Goal: Task Accomplishment & Management: Manage account settings

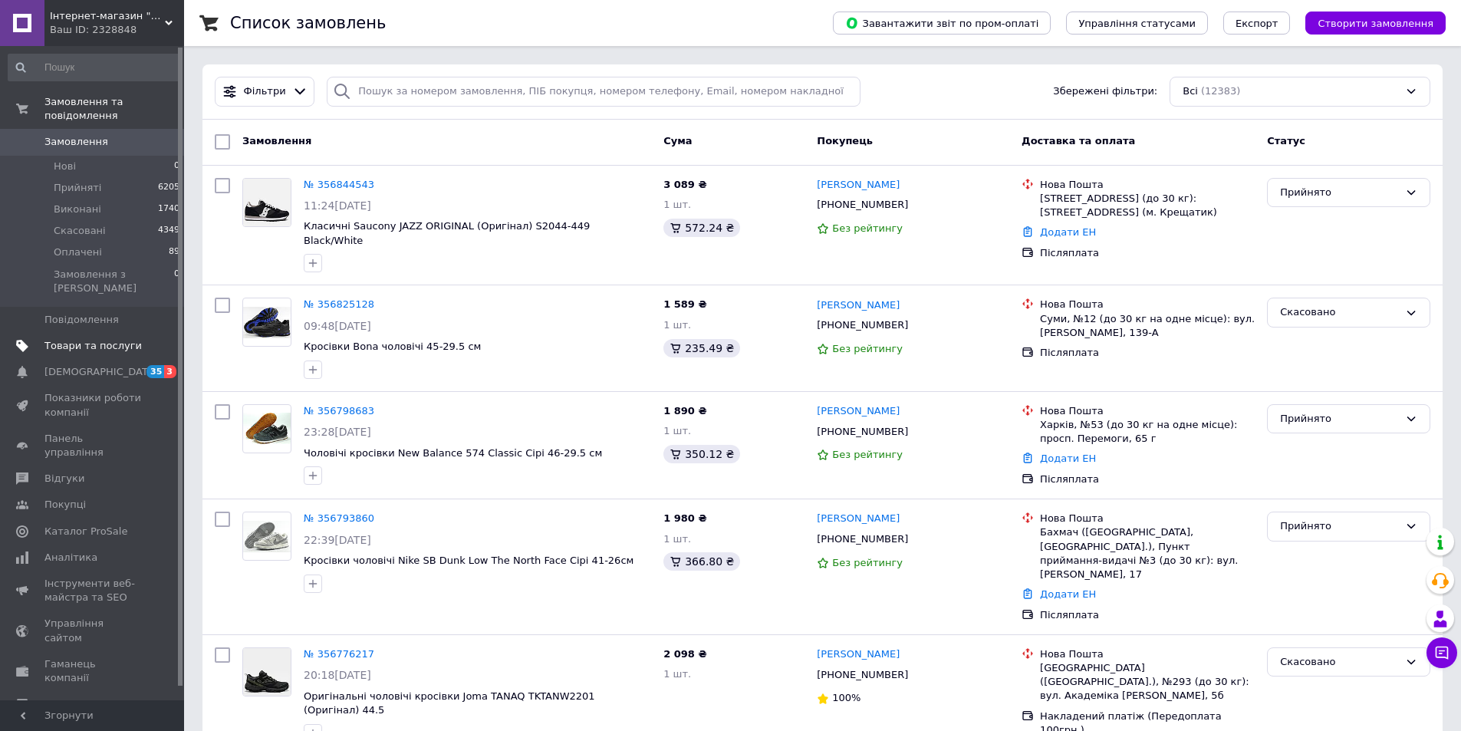
click at [72, 339] on span "Товари та послуги" at bounding box center [92, 346] width 97 height 14
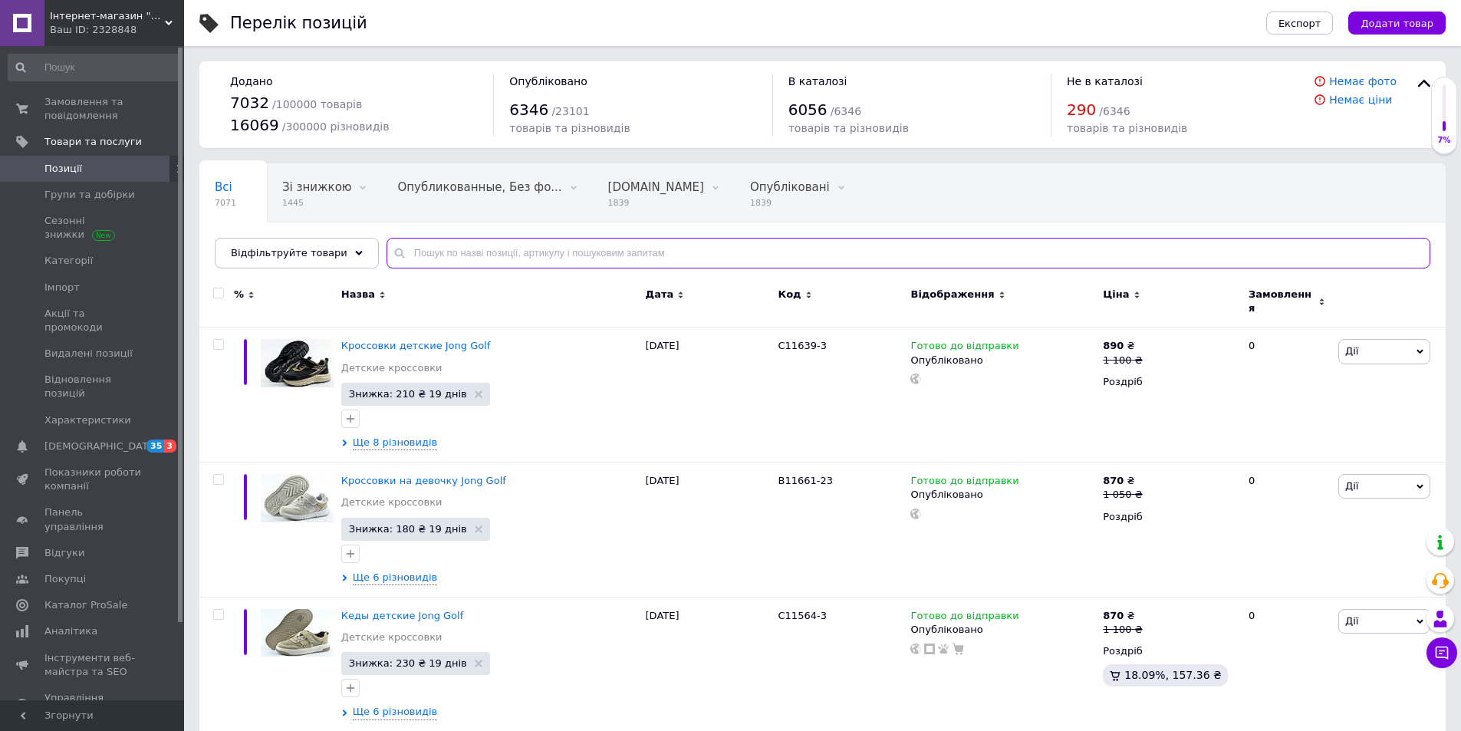
paste input "363625"
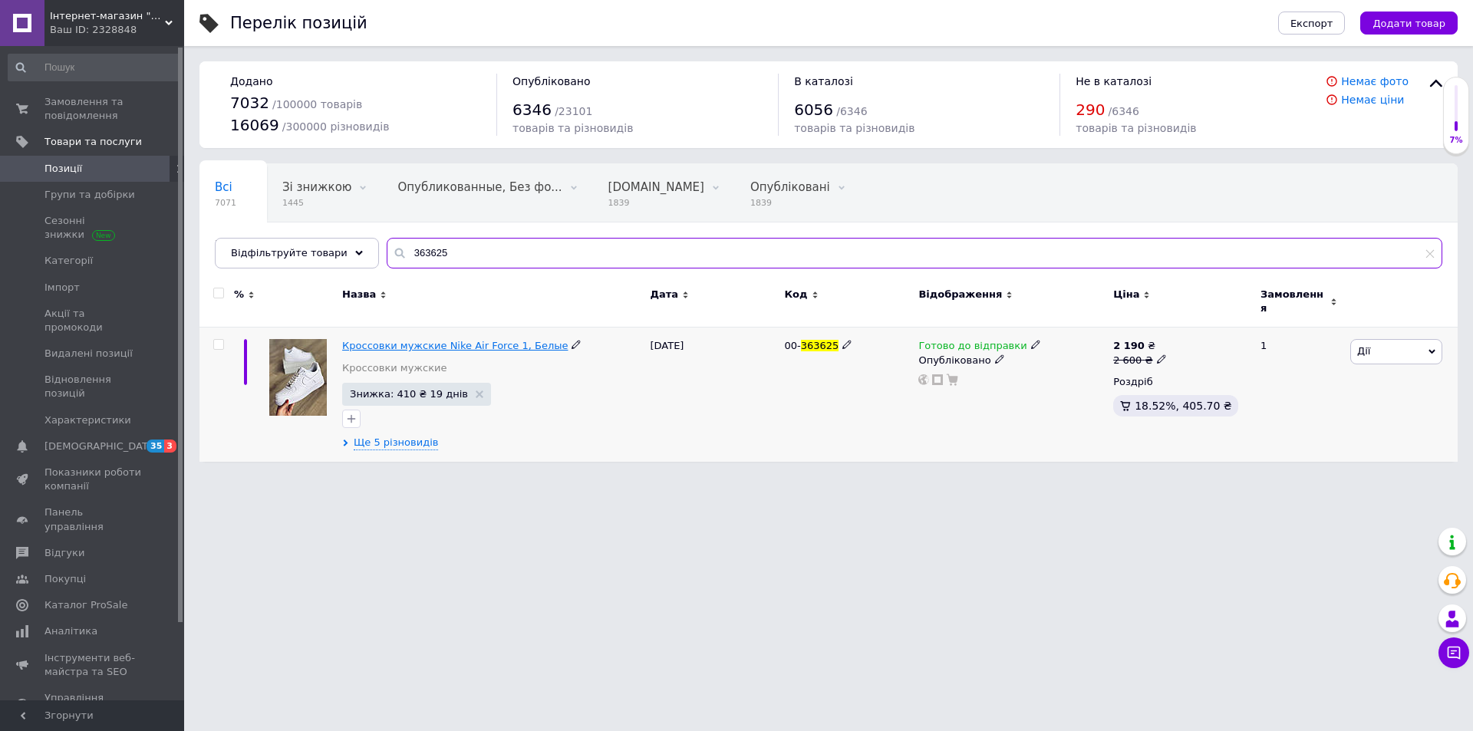
type input "363625"
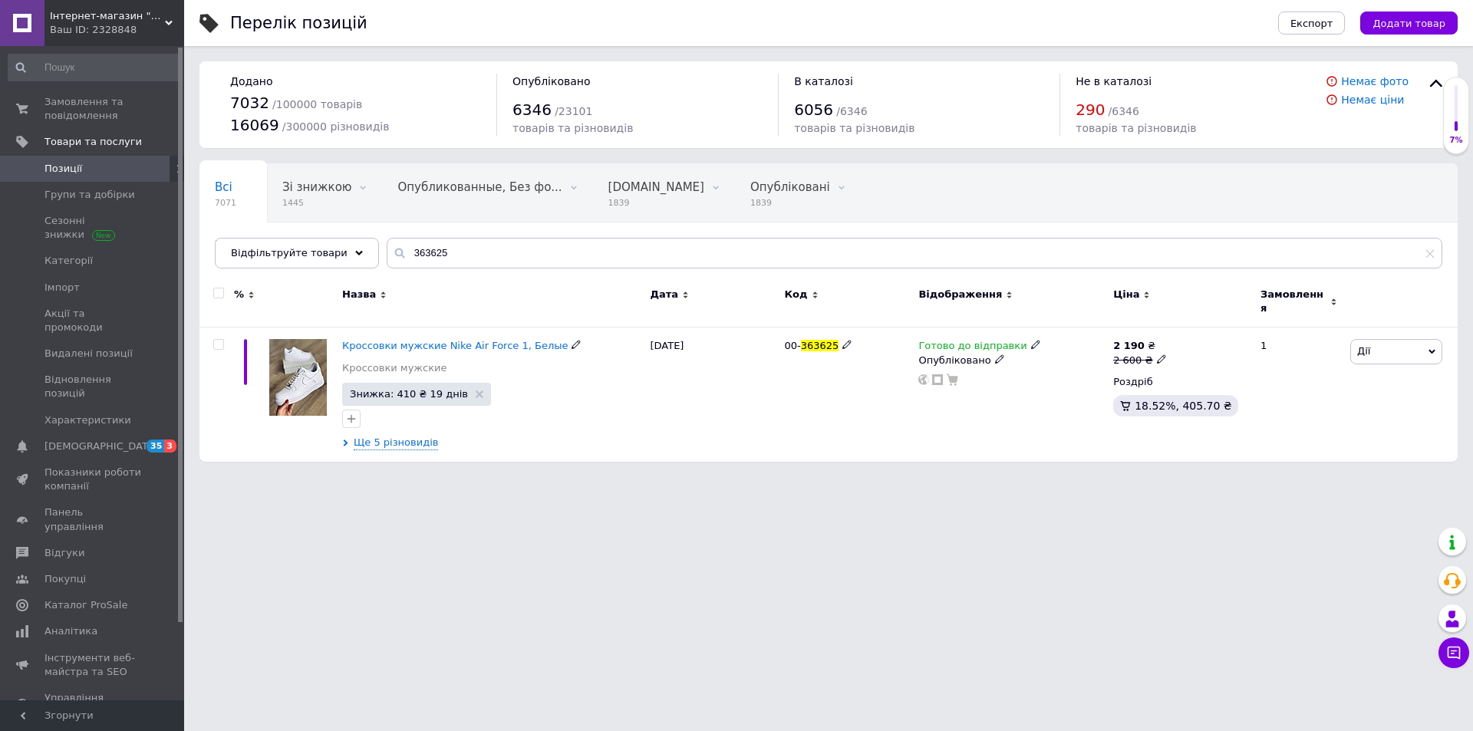
drag, startPoint x: 471, startPoint y: 333, endPoint x: 459, endPoint y: 342, distance: 14.7
click at [470, 340] on span "Кроссовки мужские Nike Air Force 1, Белые" at bounding box center [455, 346] width 226 height 12
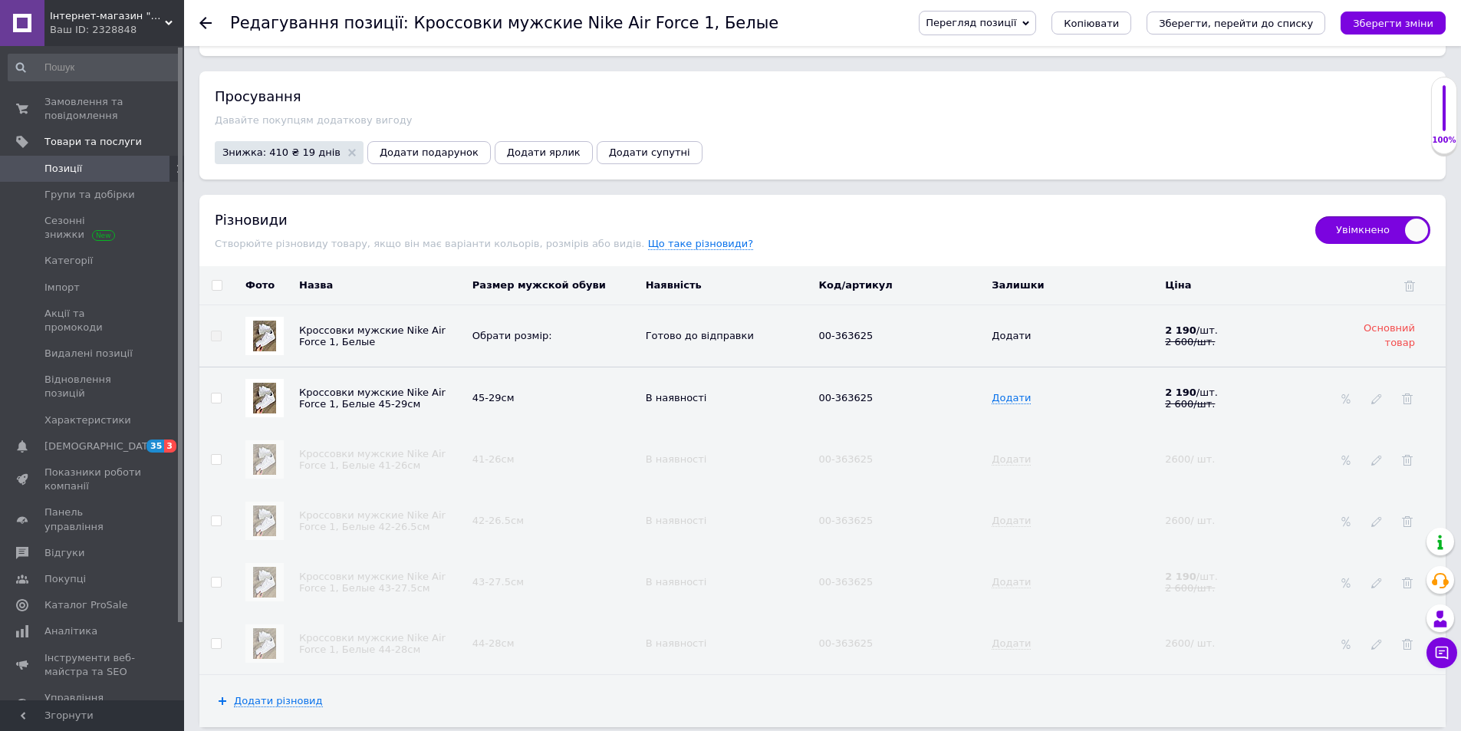
scroll to position [2148, 0]
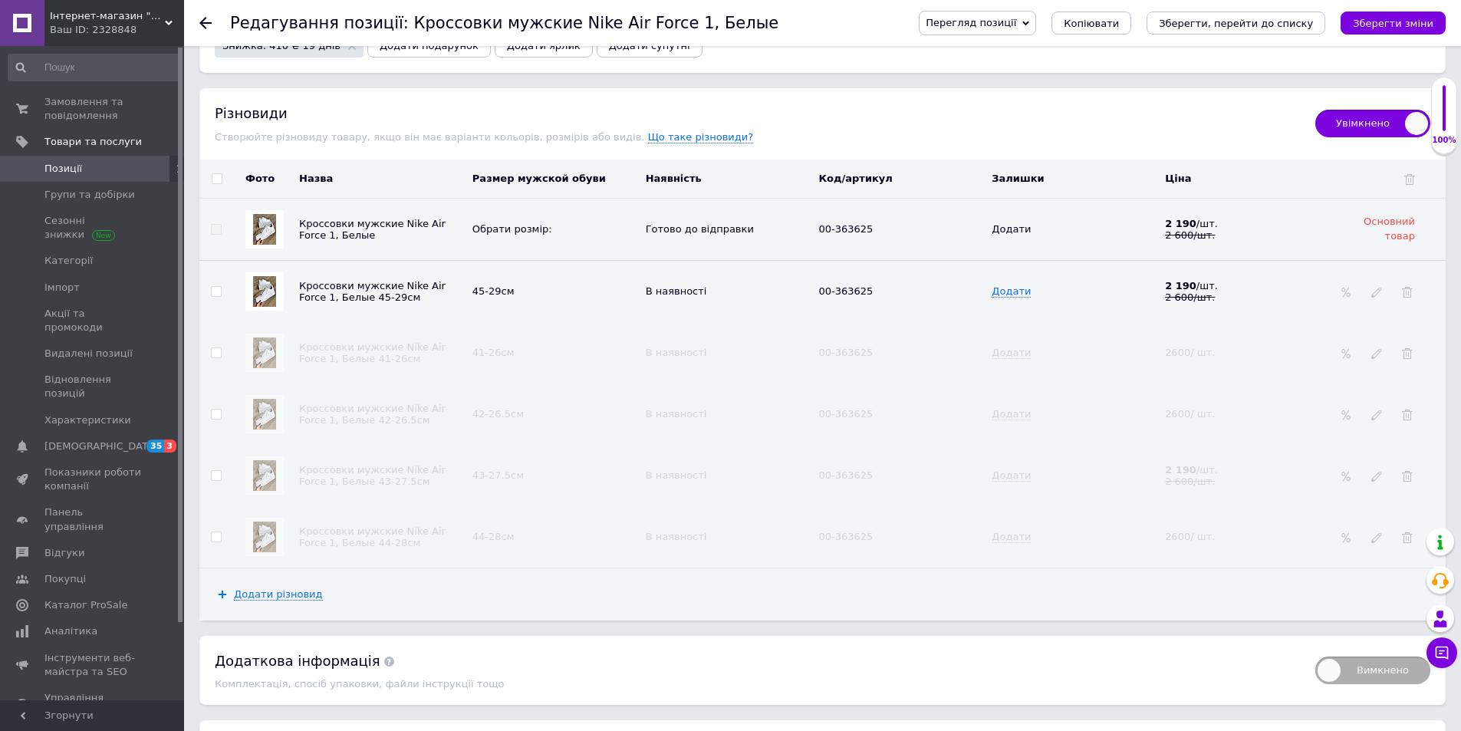
click at [214, 287] on input "checkbox" at bounding box center [216, 292] width 10 height 10
checkbox input "true"
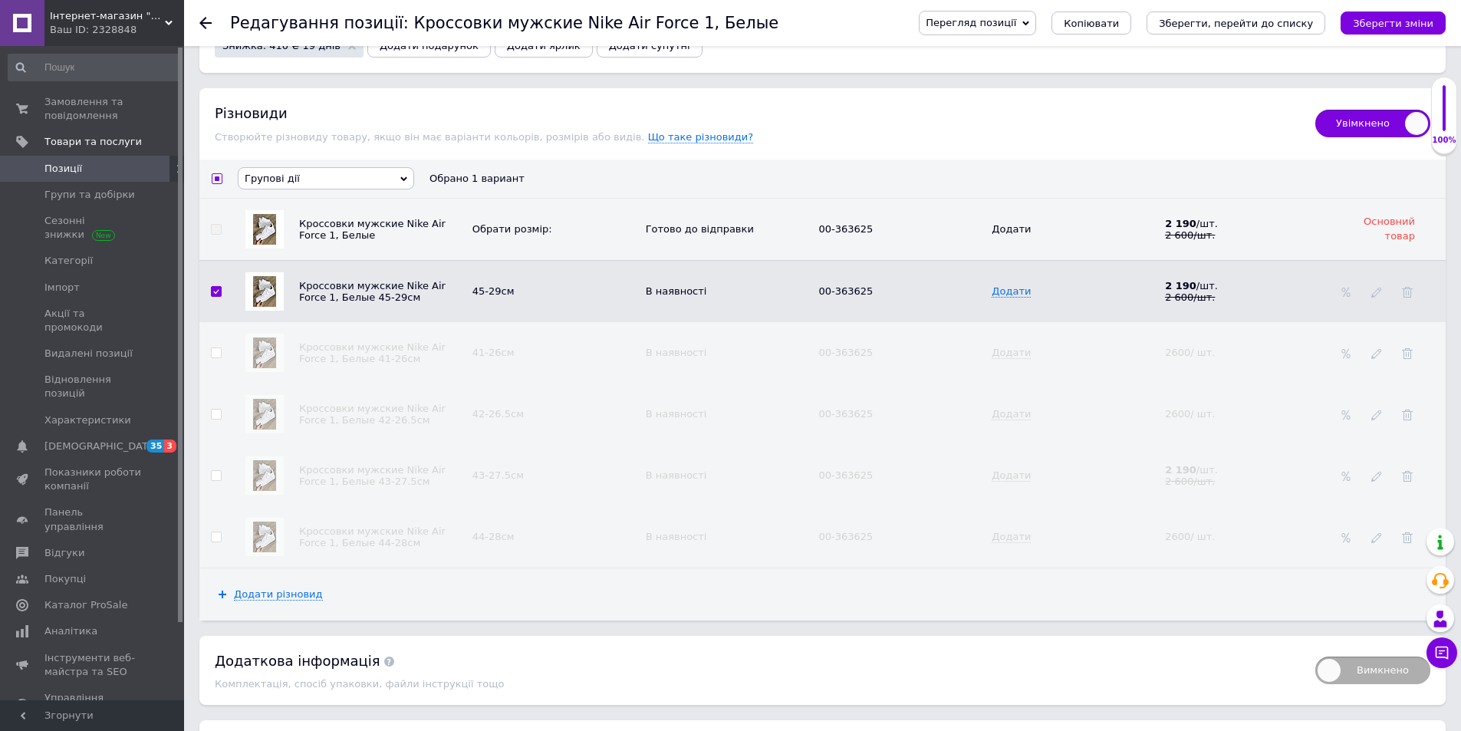
click at [401, 176] on icon at bounding box center [403, 178] width 7 height 5
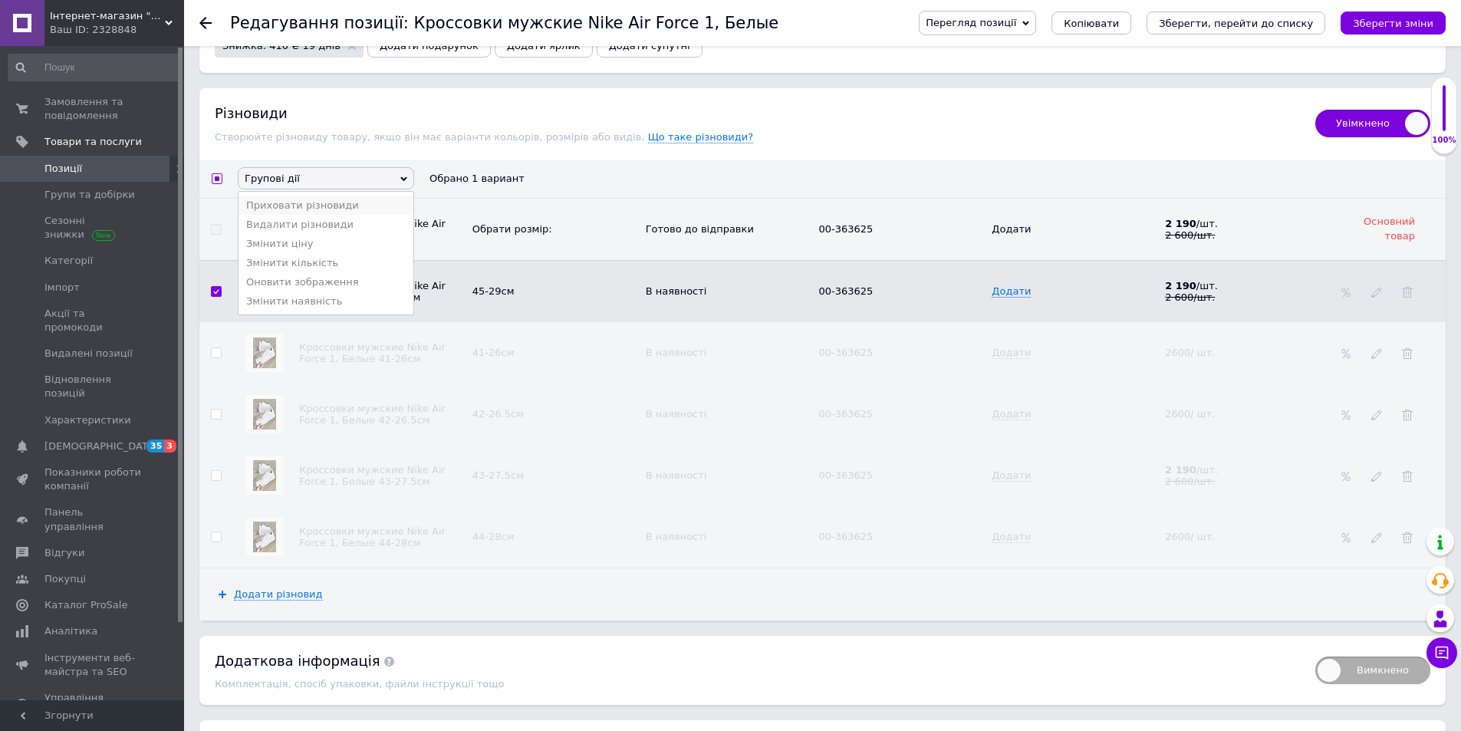
click at [314, 196] on li "Приховати різновиди" at bounding box center [326, 205] width 175 height 19
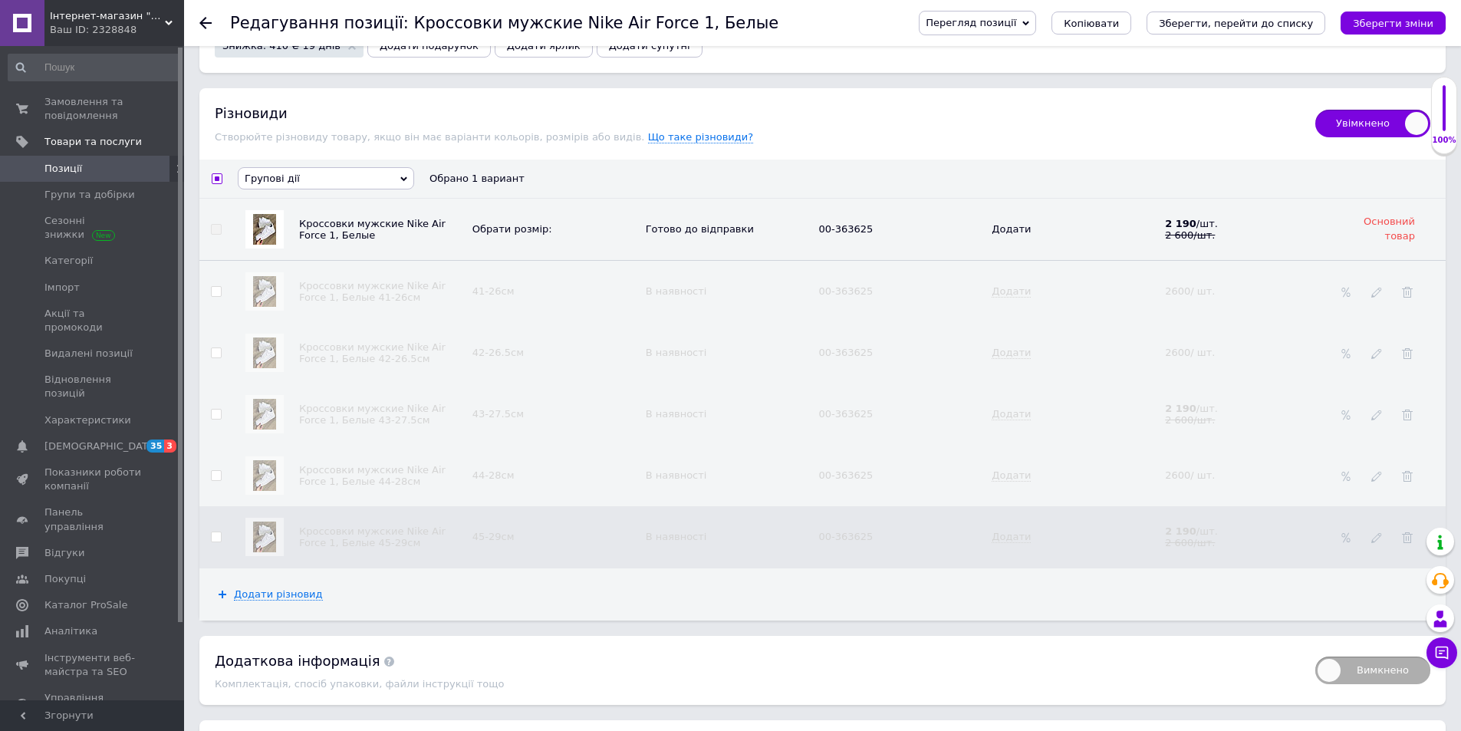
checkbox input "false"
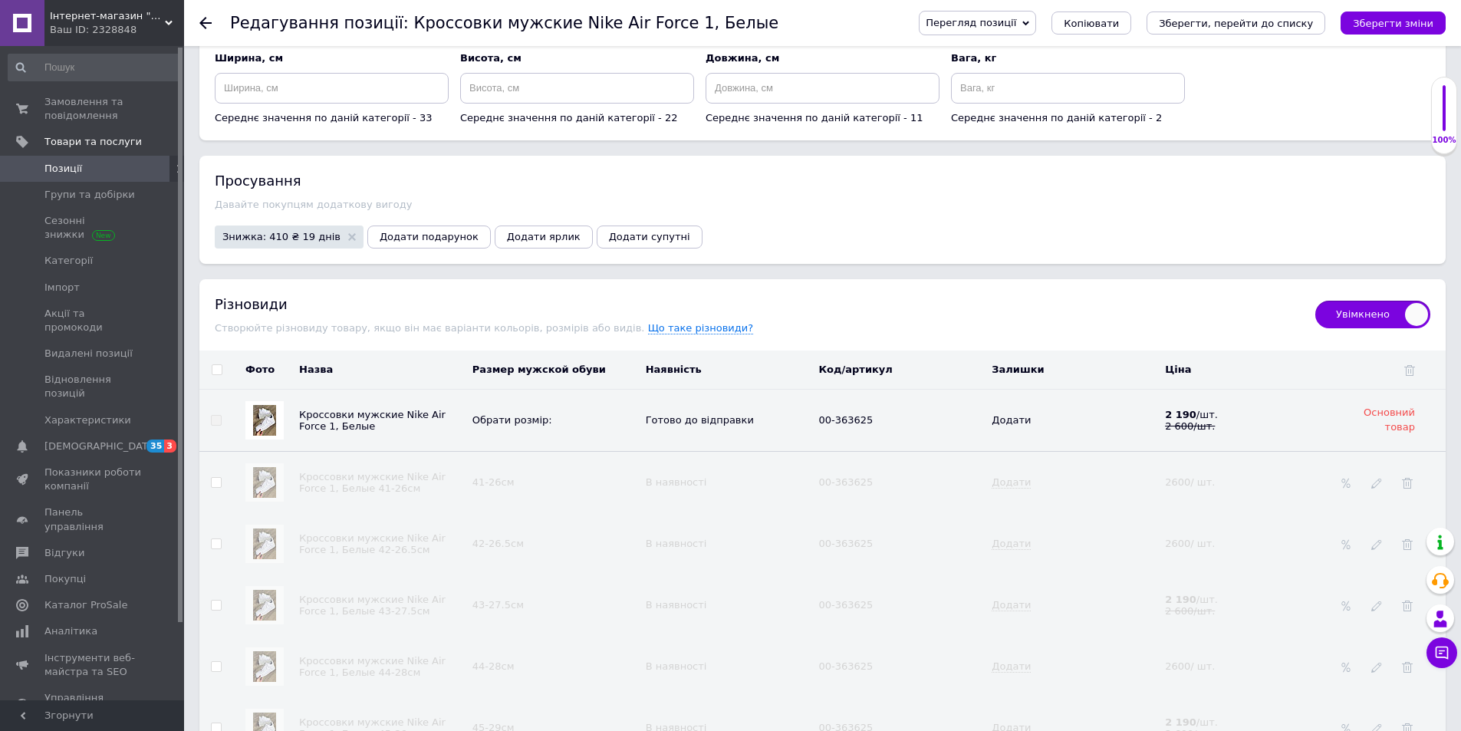
scroll to position [1994, 0]
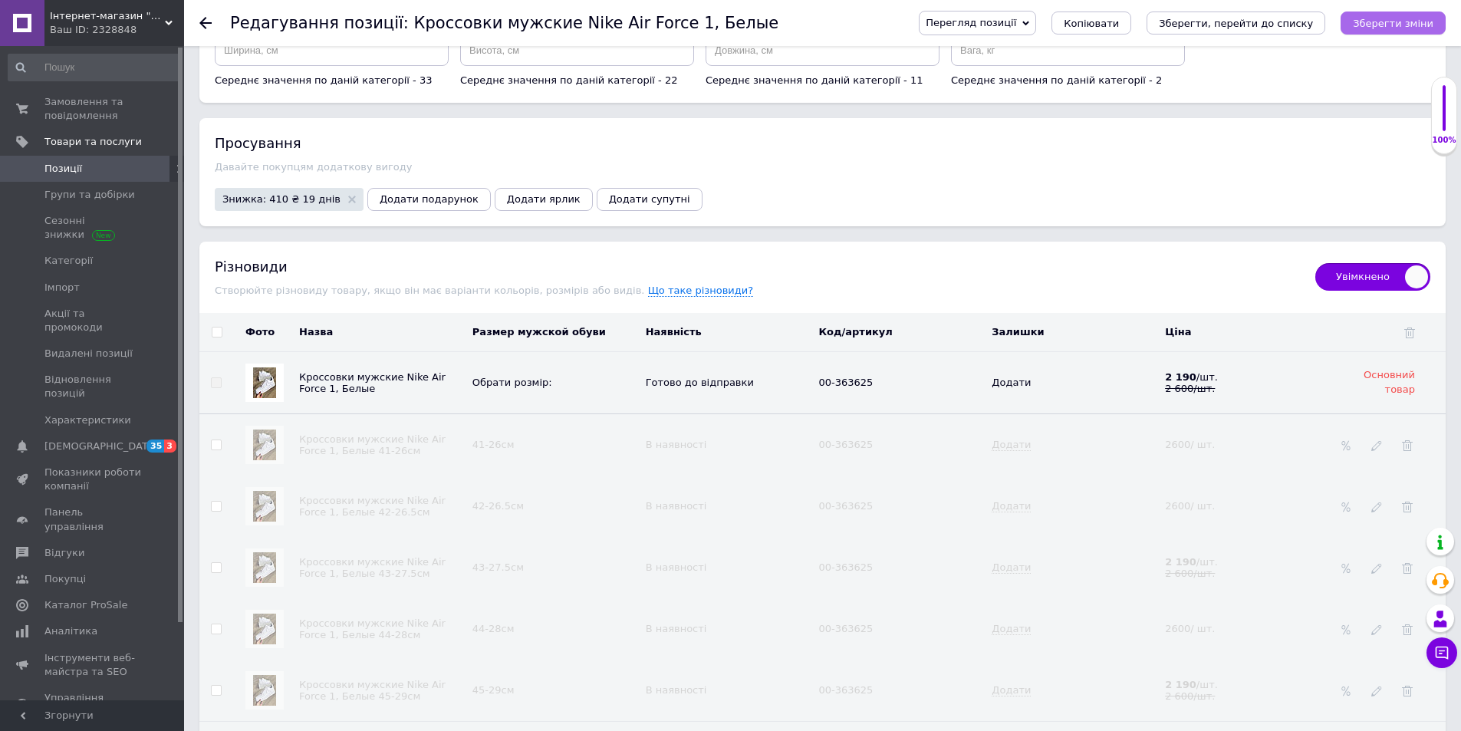
drag, startPoint x: 1387, startPoint y: 20, endPoint x: 1364, endPoint y: 18, distance: 23.1
click at [1386, 20] on icon "Зберегти зміни" at bounding box center [1393, 24] width 81 height 12
click at [1299, 26] on icon "Зберегти, перейти до списку" at bounding box center [1236, 24] width 154 height 12
checkbox input "false"
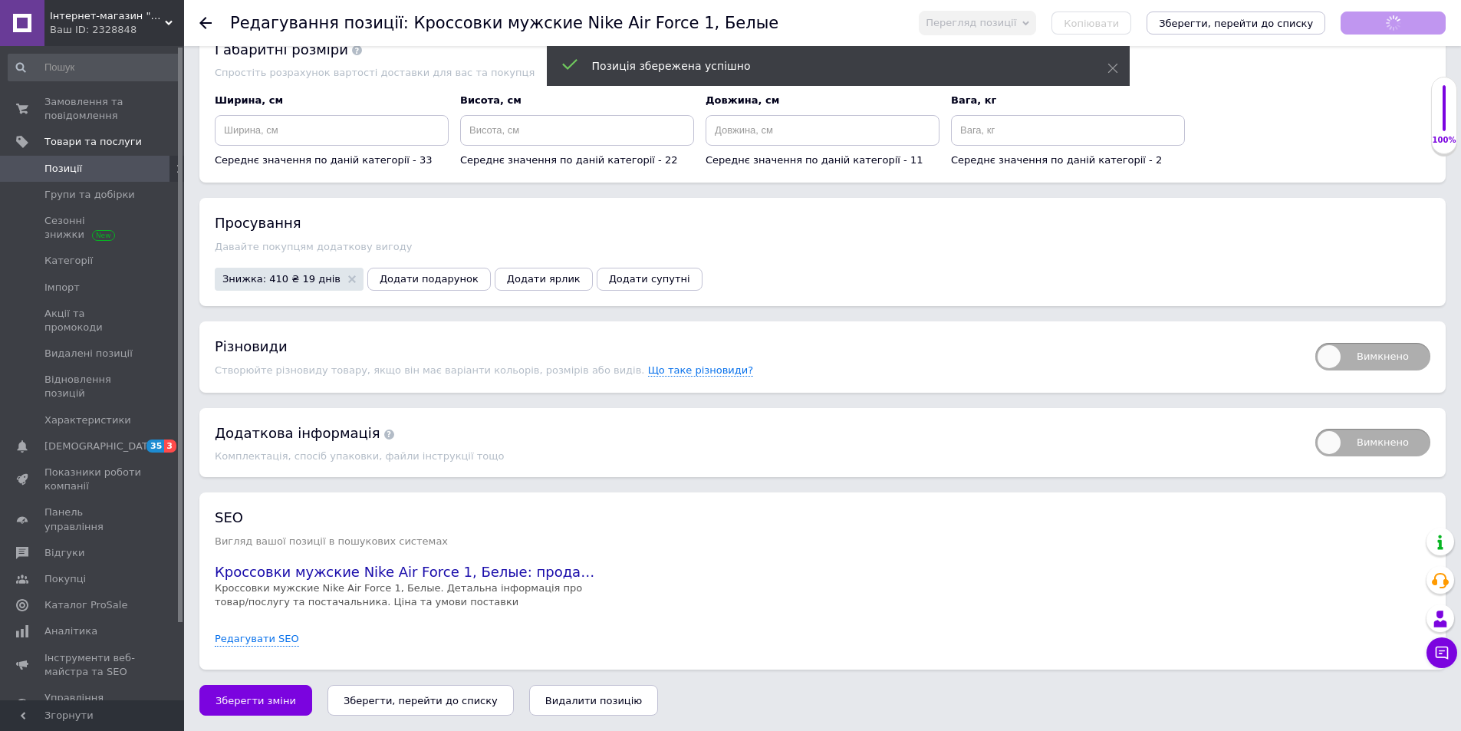
scroll to position [1907, 0]
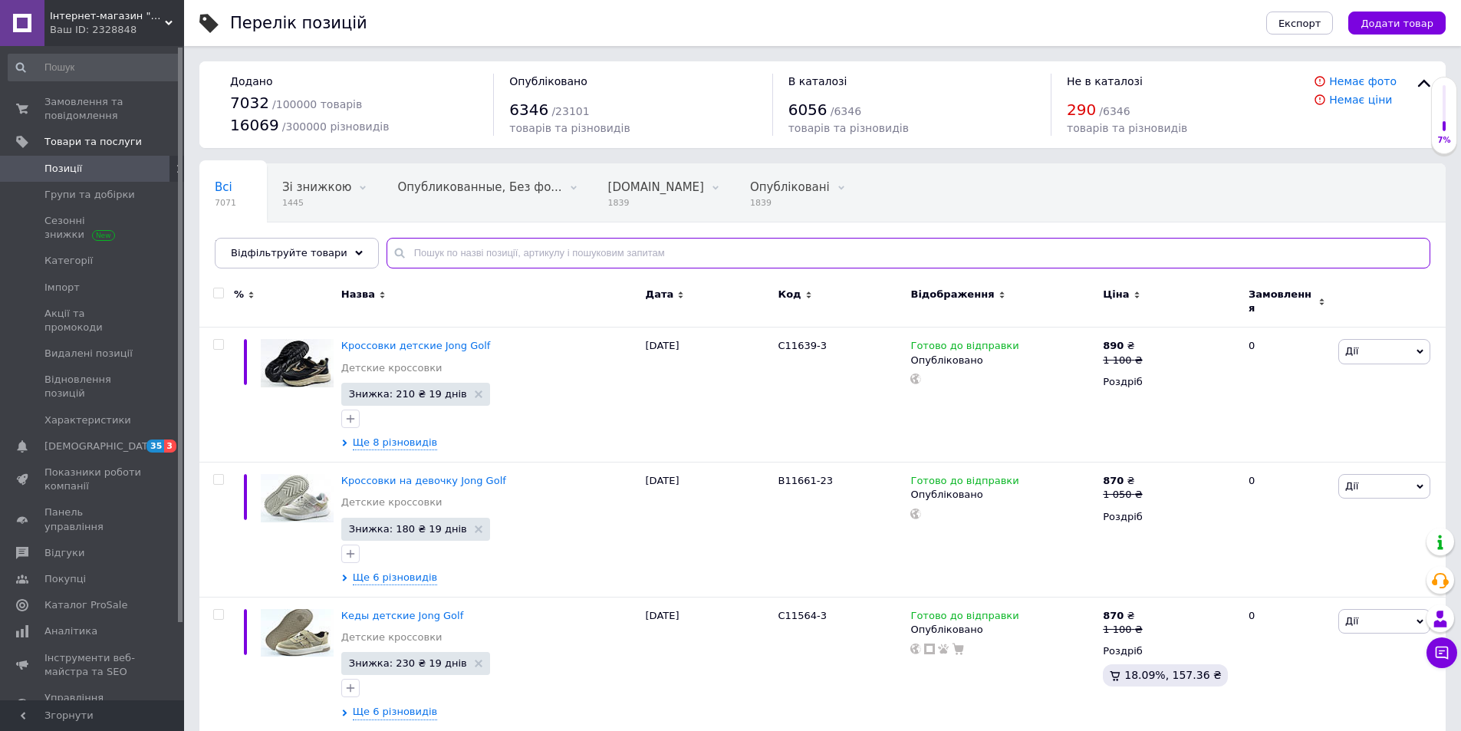
paste input "345687"
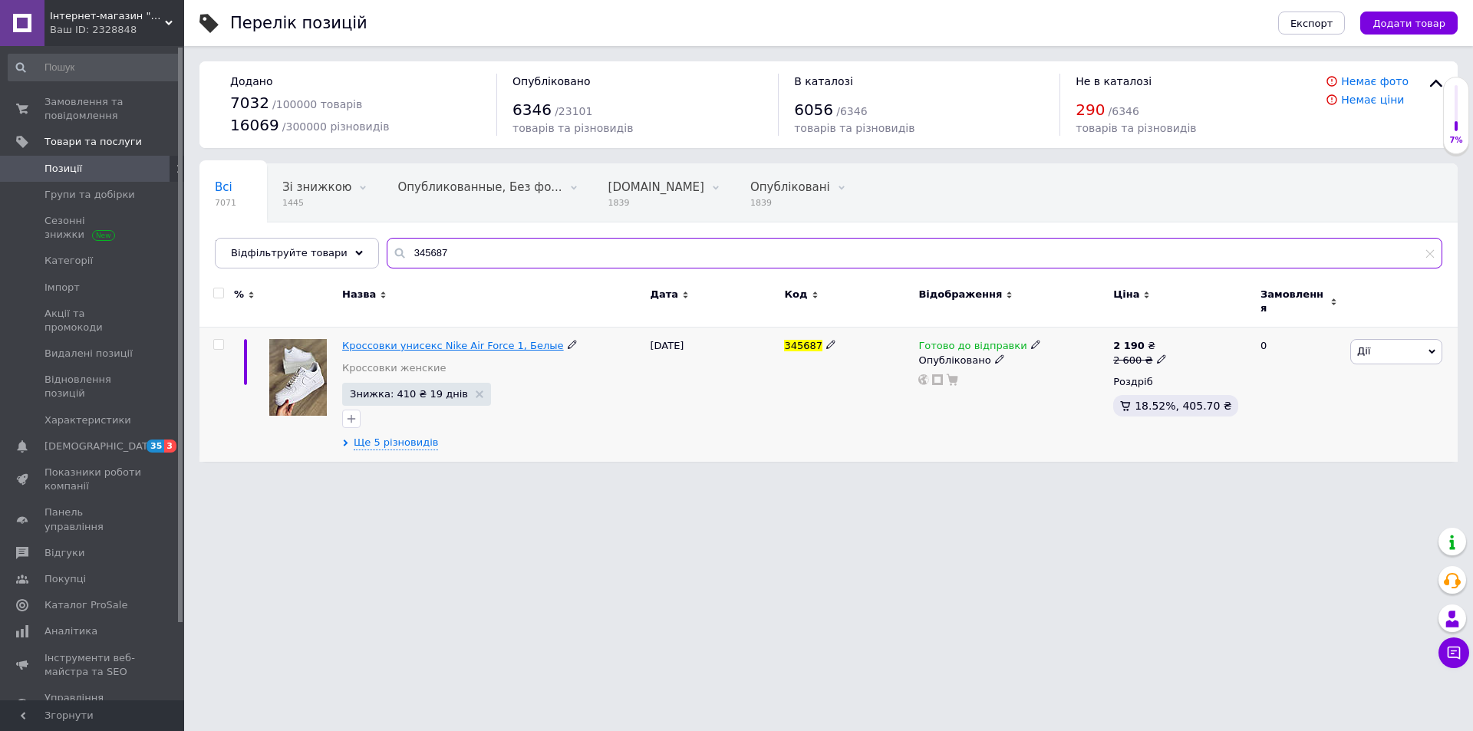
type input "345687"
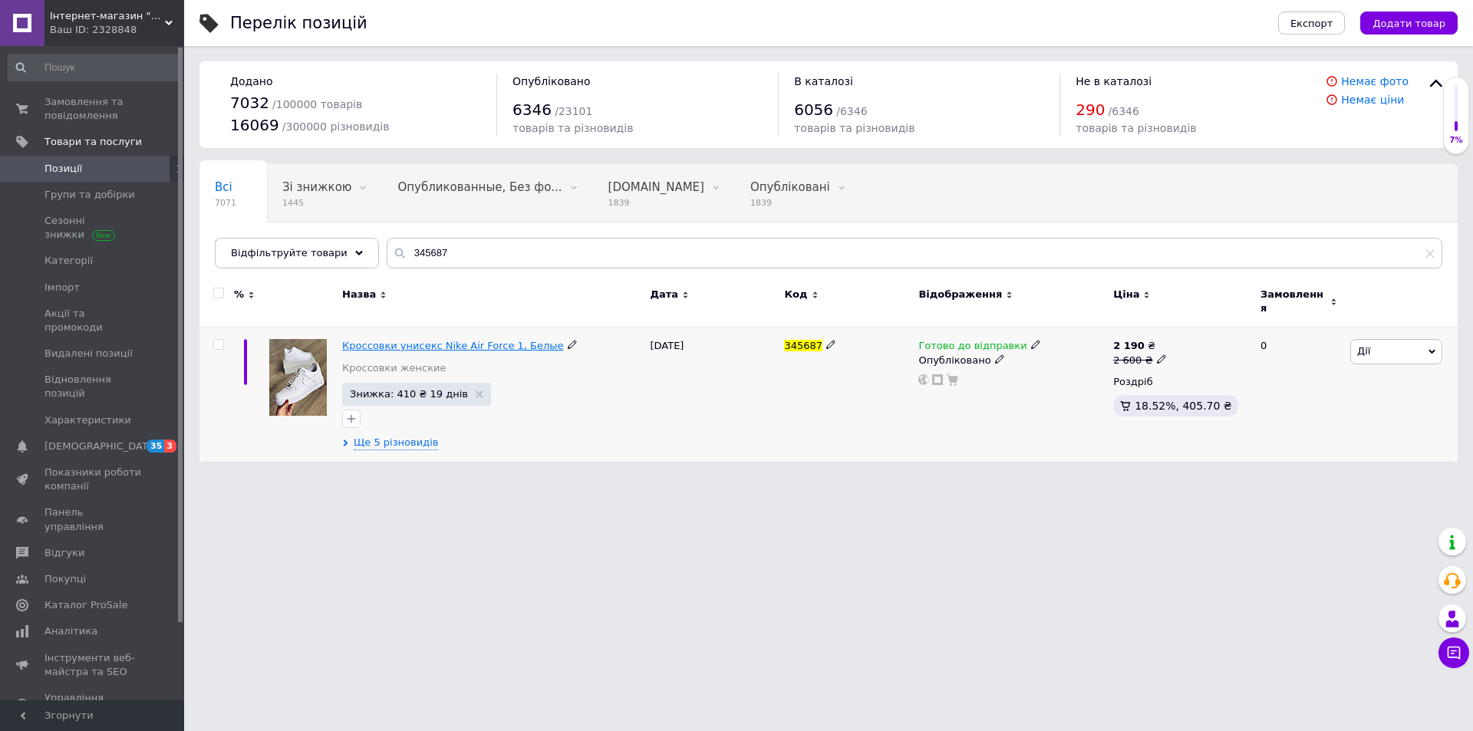
click at [420, 340] on span "Кроссовки унисекс Nike Air Force 1, Белые" at bounding box center [453, 346] width 222 height 12
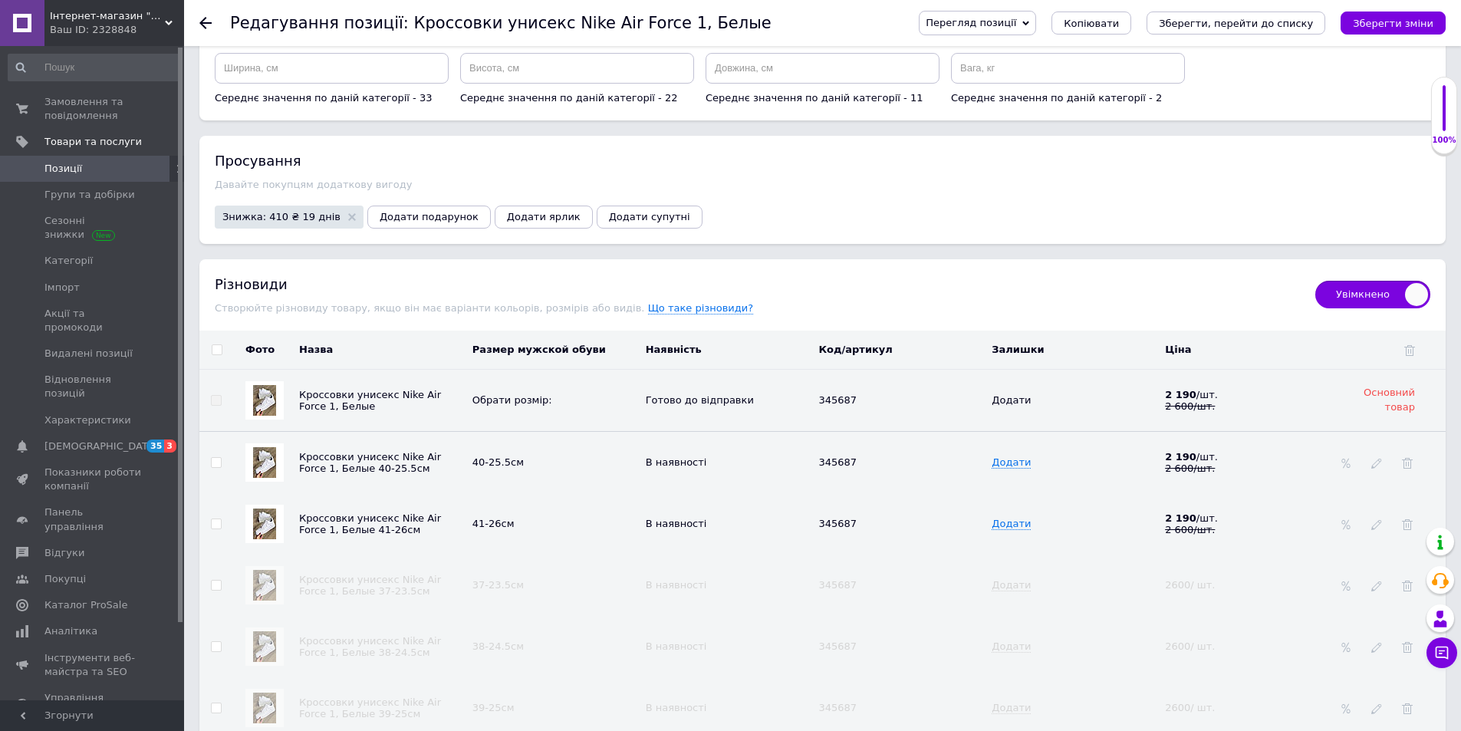
scroll to position [1994, 0]
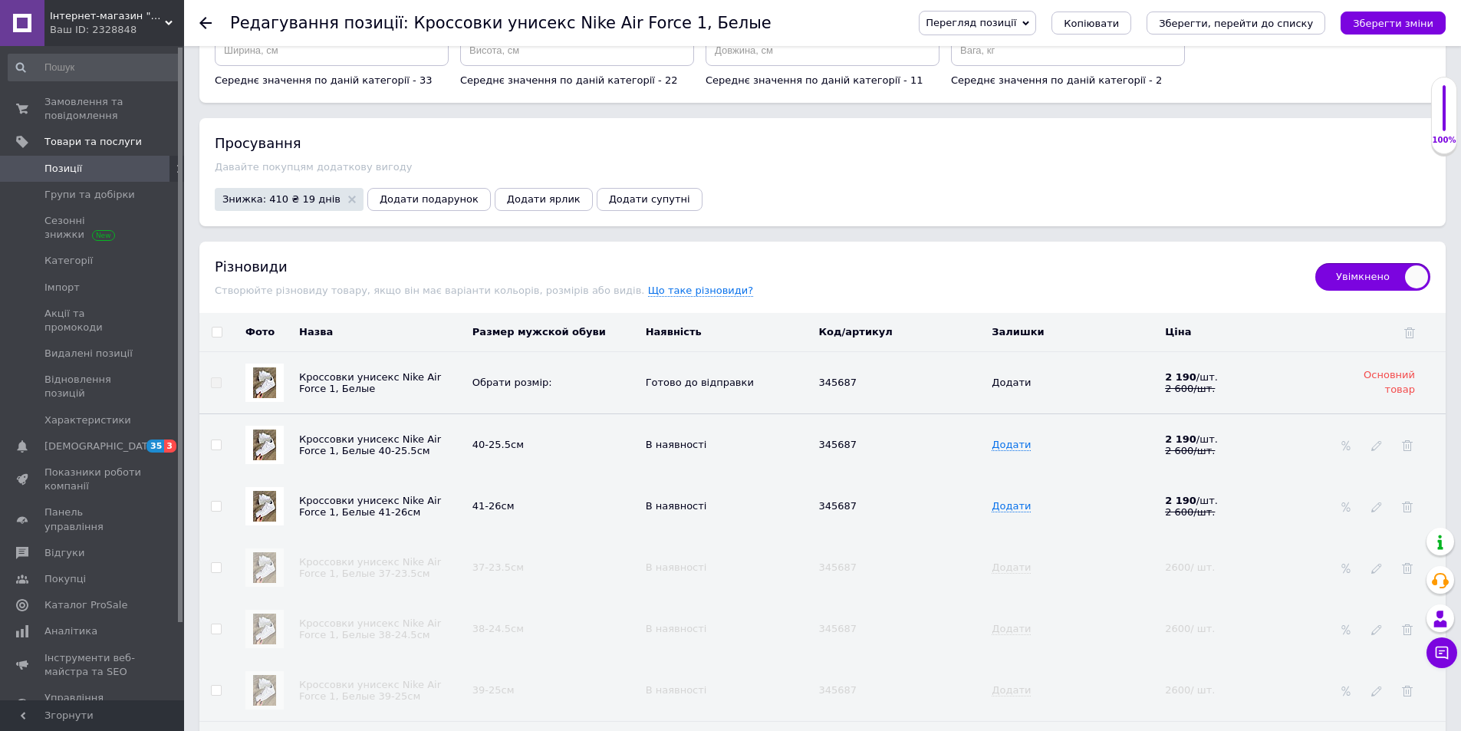
click at [218, 440] on input "checkbox" at bounding box center [216, 445] width 10 height 10
checkbox input "true"
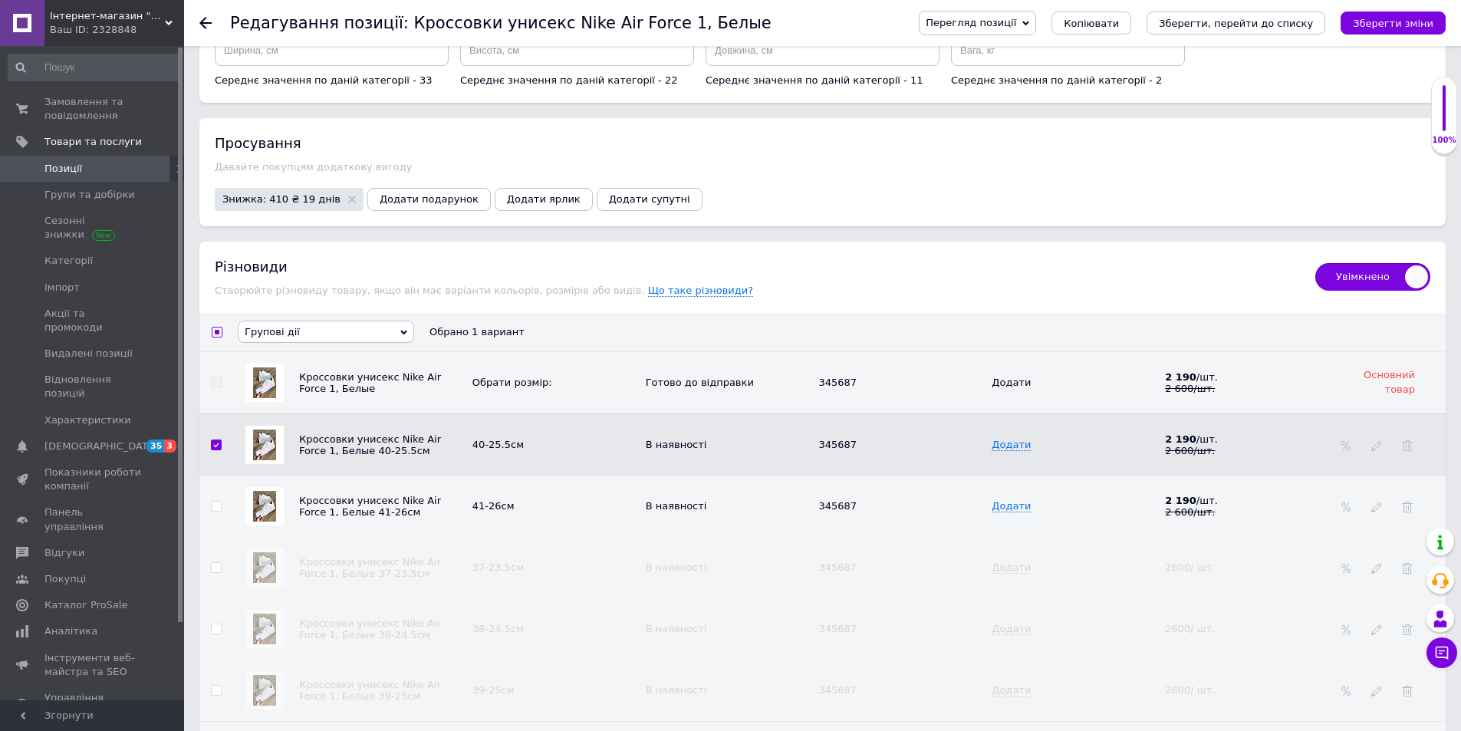
click at [402, 329] on icon at bounding box center [403, 332] width 7 height 7
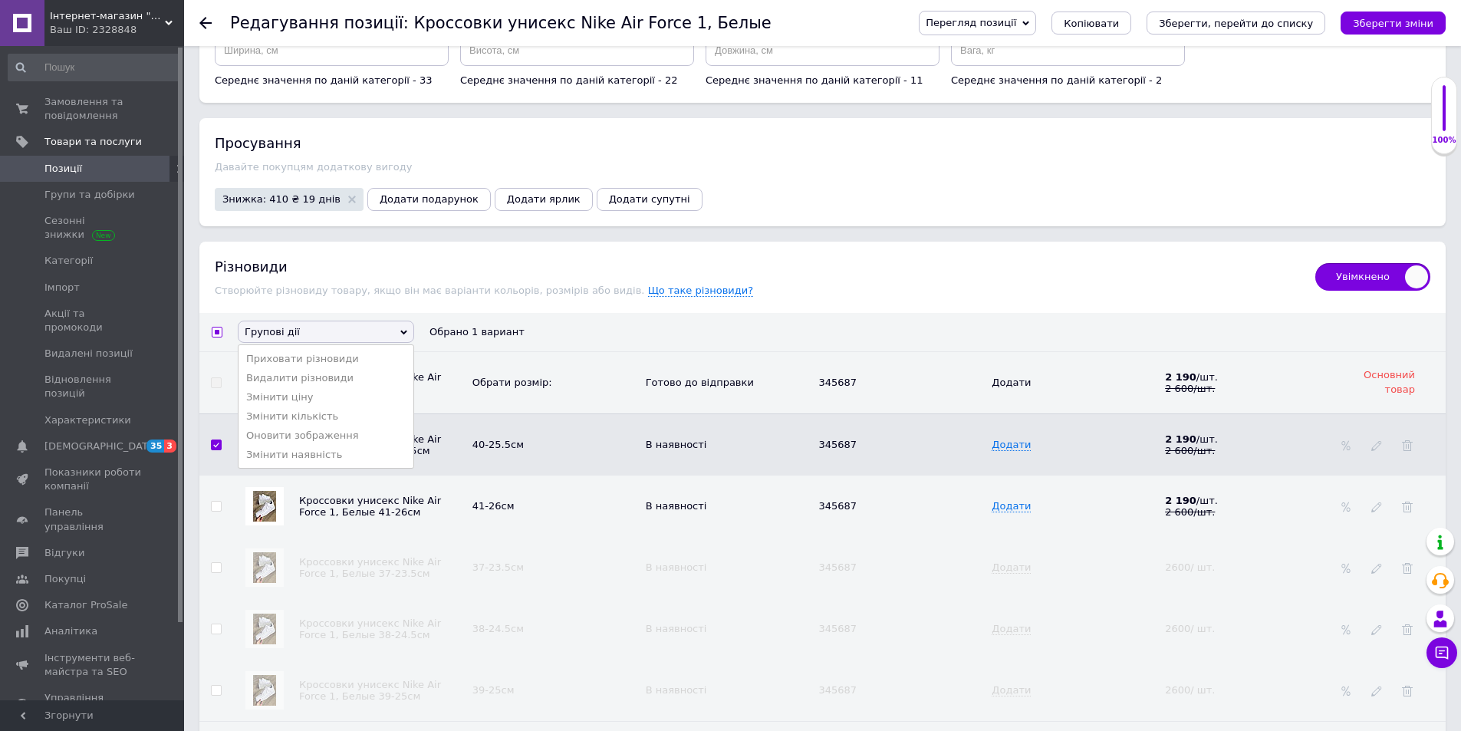
click at [344, 349] on li "Приховати різновиди" at bounding box center [326, 358] width 175 height 19
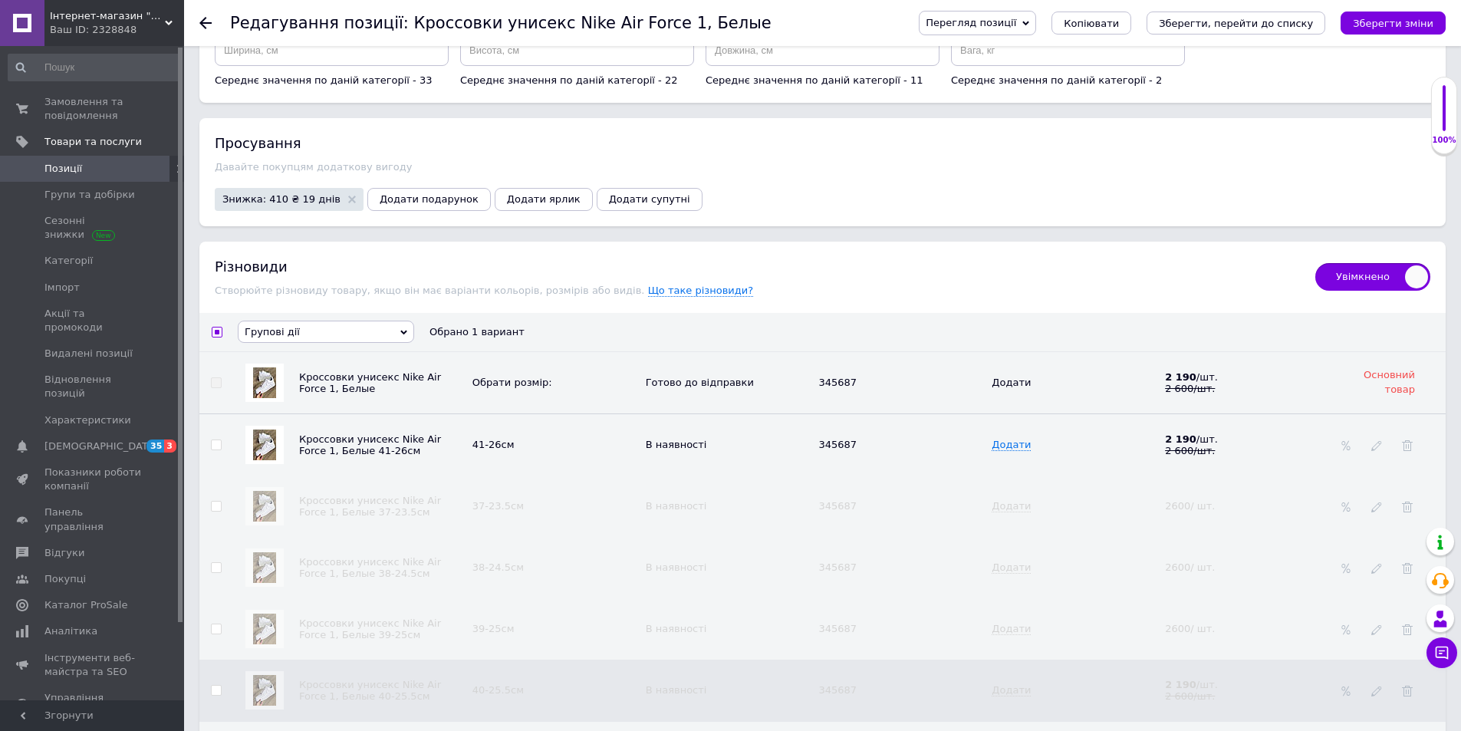
checkbox input "false"
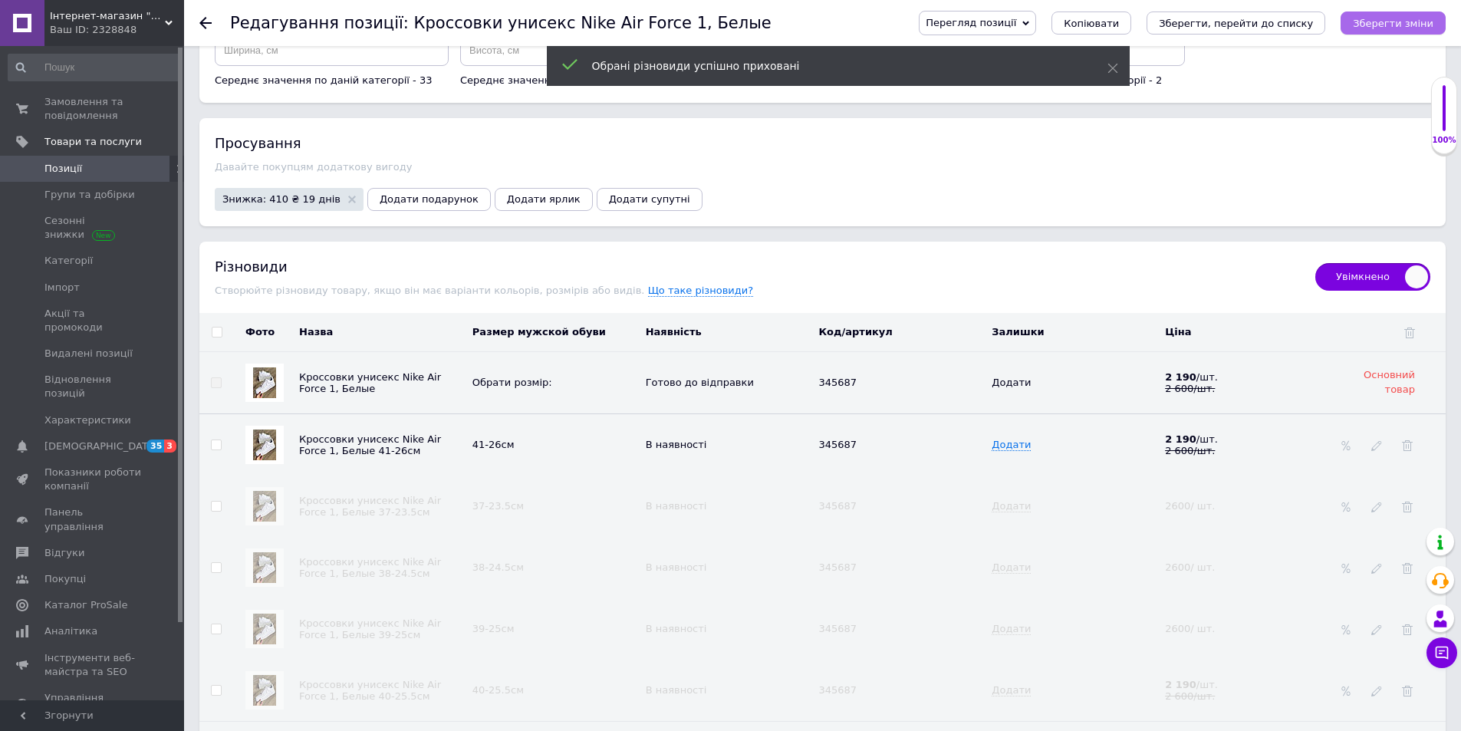
drag, startPoint x: 1378, startPoint y: 25, endPoint x: 1369, endPoint y: 25, distance: 9.2
click at [1378, 25] on icon "Зберегти зміни" at bounding box center [1393, 24] width 81 height 12
drag, startPoint x: 1289, startPoint y: 28, endPoint x: 1266, endPoint y: 17, distance: 25.4
click at [1284, 25] on icon "Зберегти, перейти до списку" at bounding box center [1236, 24] width 154 height 12
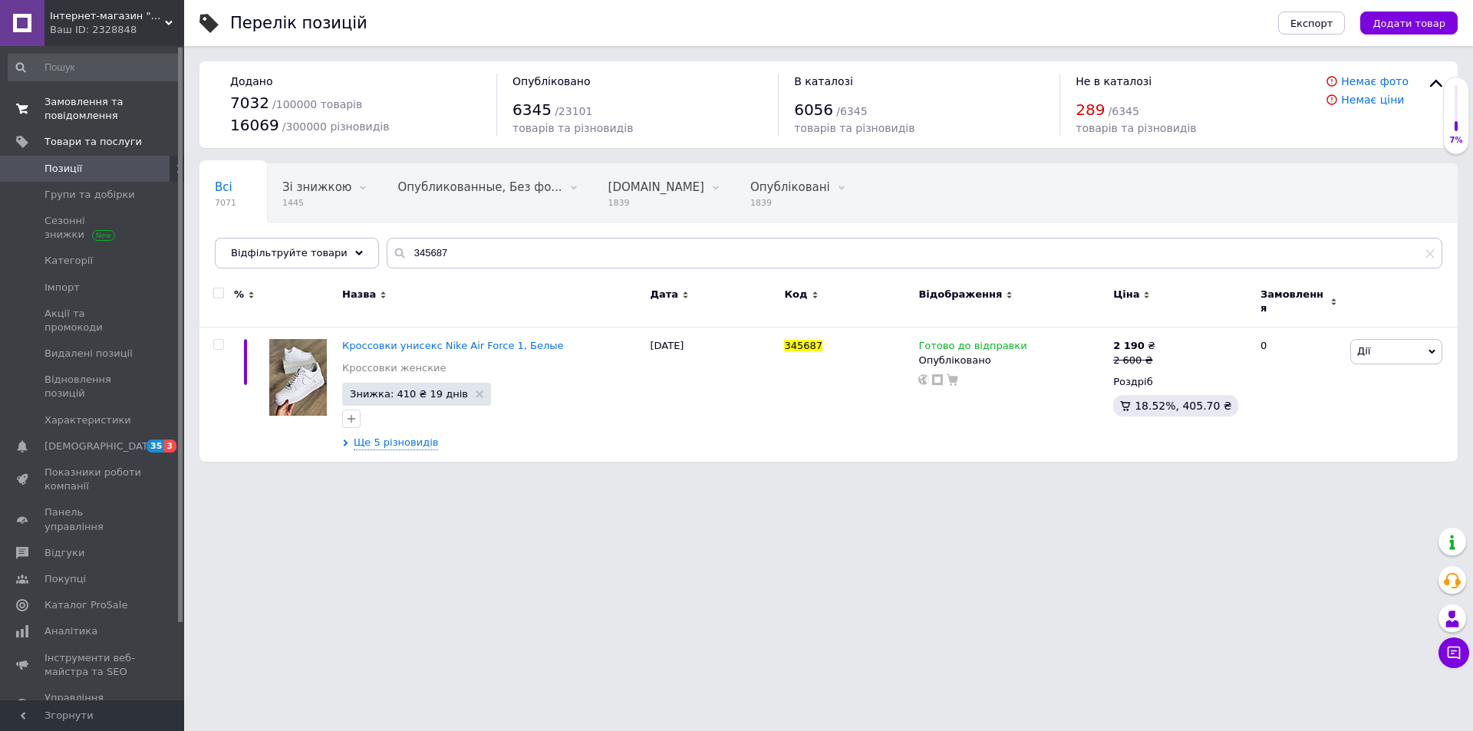
click at [102, 104] on span "Замовлення та повідомлення" at bounding box center [92, 109] width 97 height 28
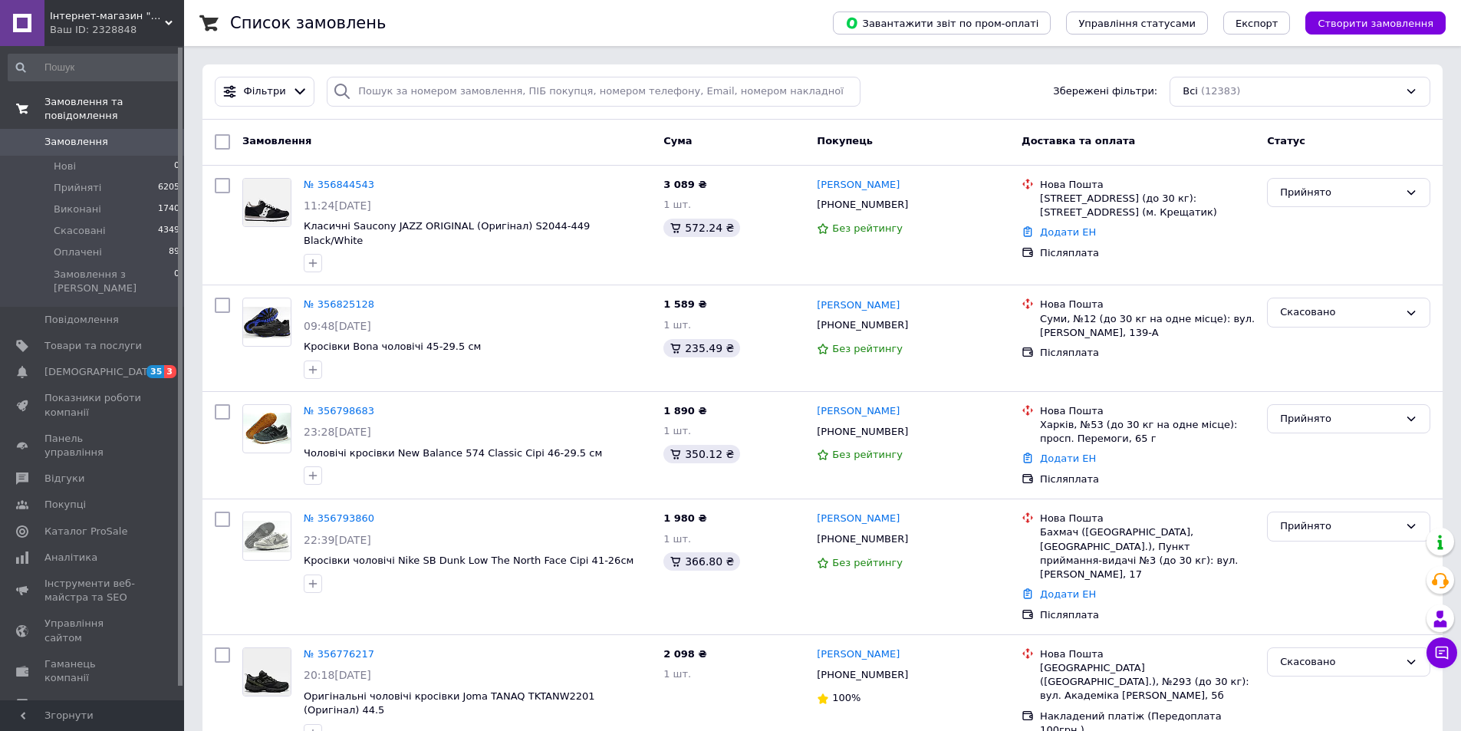
click at [100, 97] on span "Замовлення та повідомлення" at bounding box center [114, 109] width 140 height 28
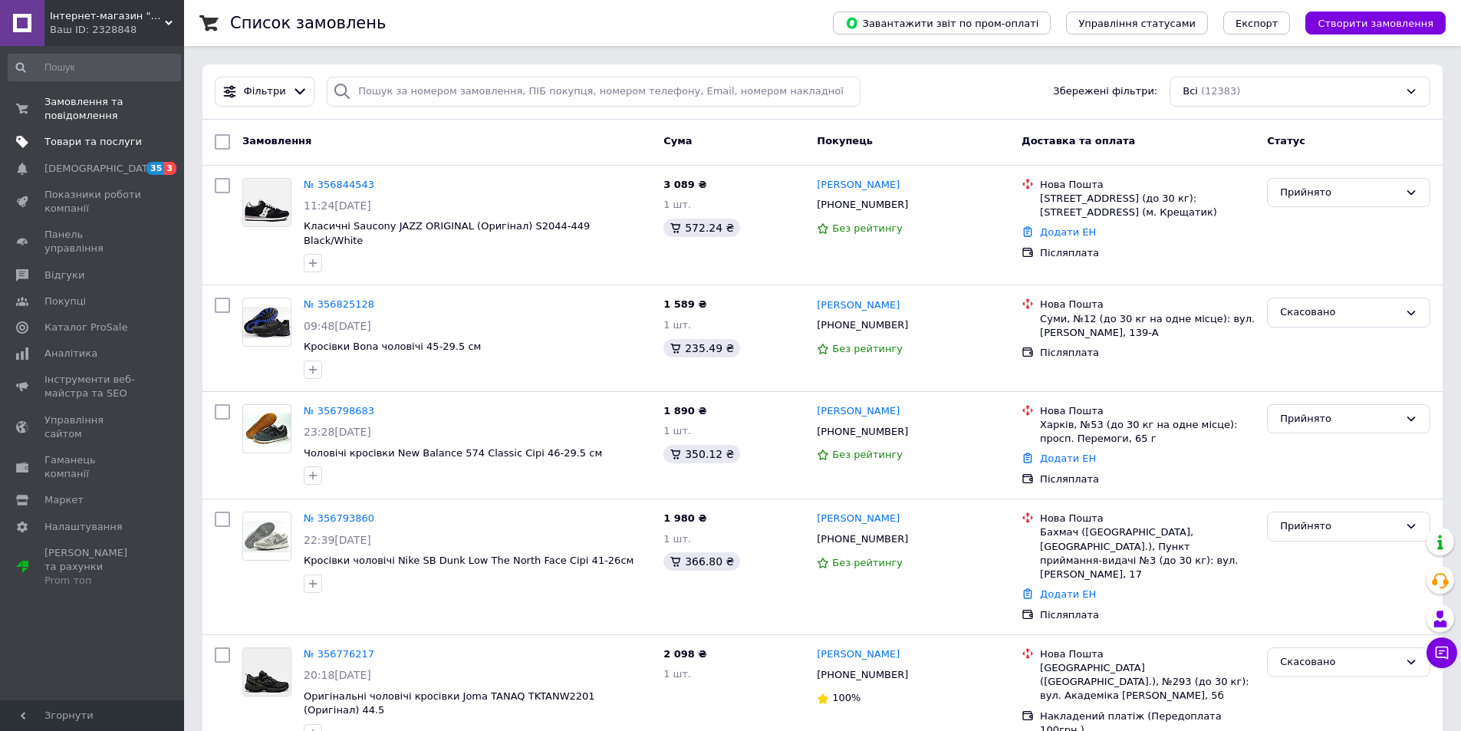
click at [68, 140] on span "Товари та послуги" at bounding box center [92, 142] width 97 height 14
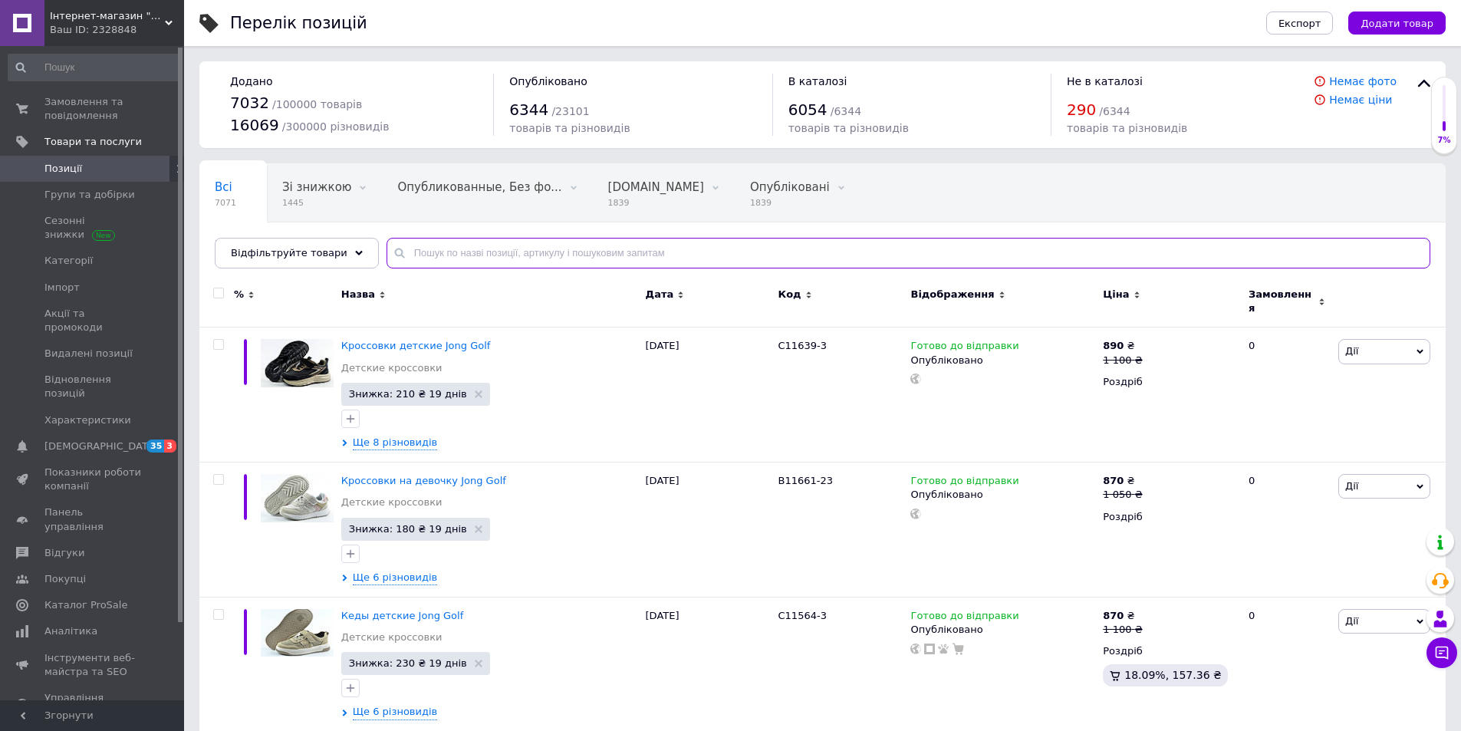
click at [450, 247] on input "text" at bounding box center [909, 253] width 1044 height 31
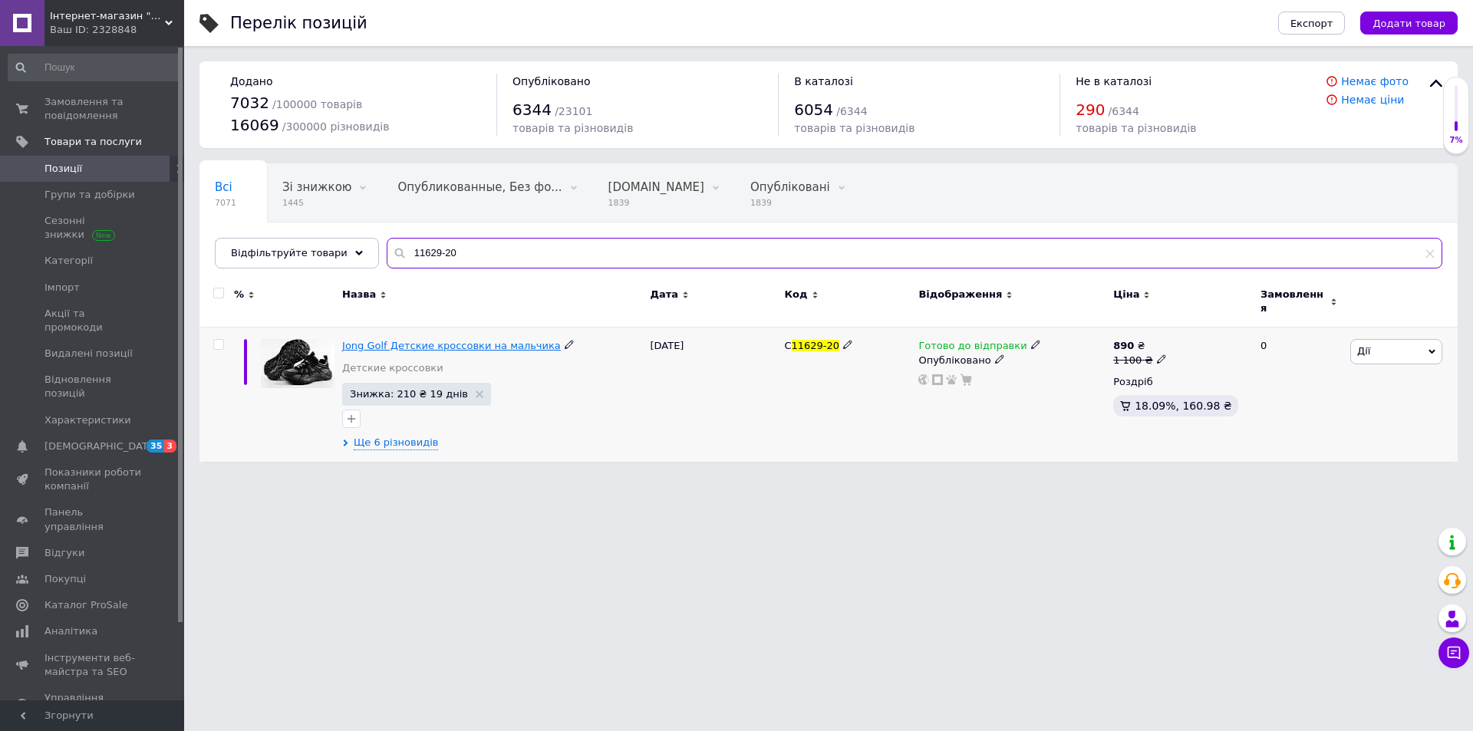
type input "11629-20"
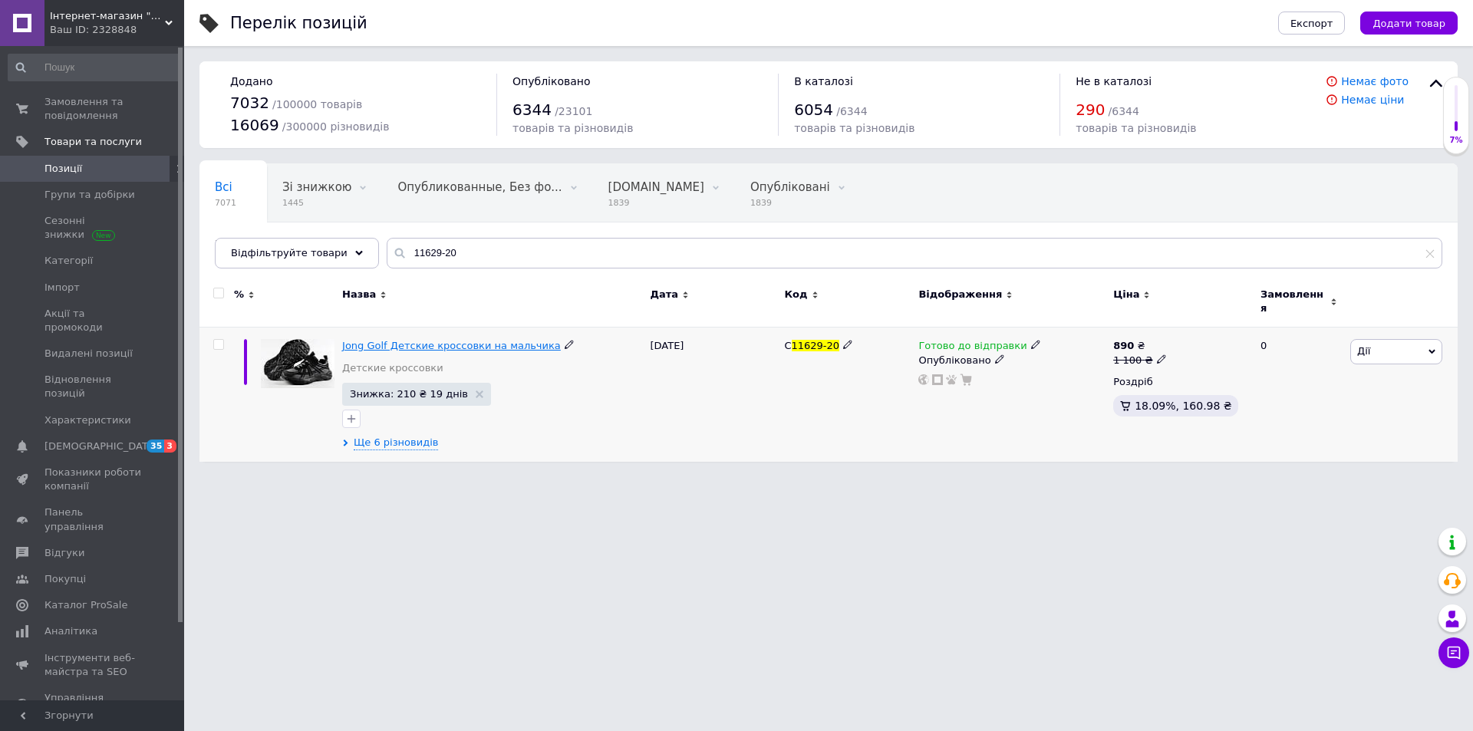
click at [426, 340] on span "Jong Golf Детские кроссовки на мальчика" at bounding box center [451, 346] width 219 height 12
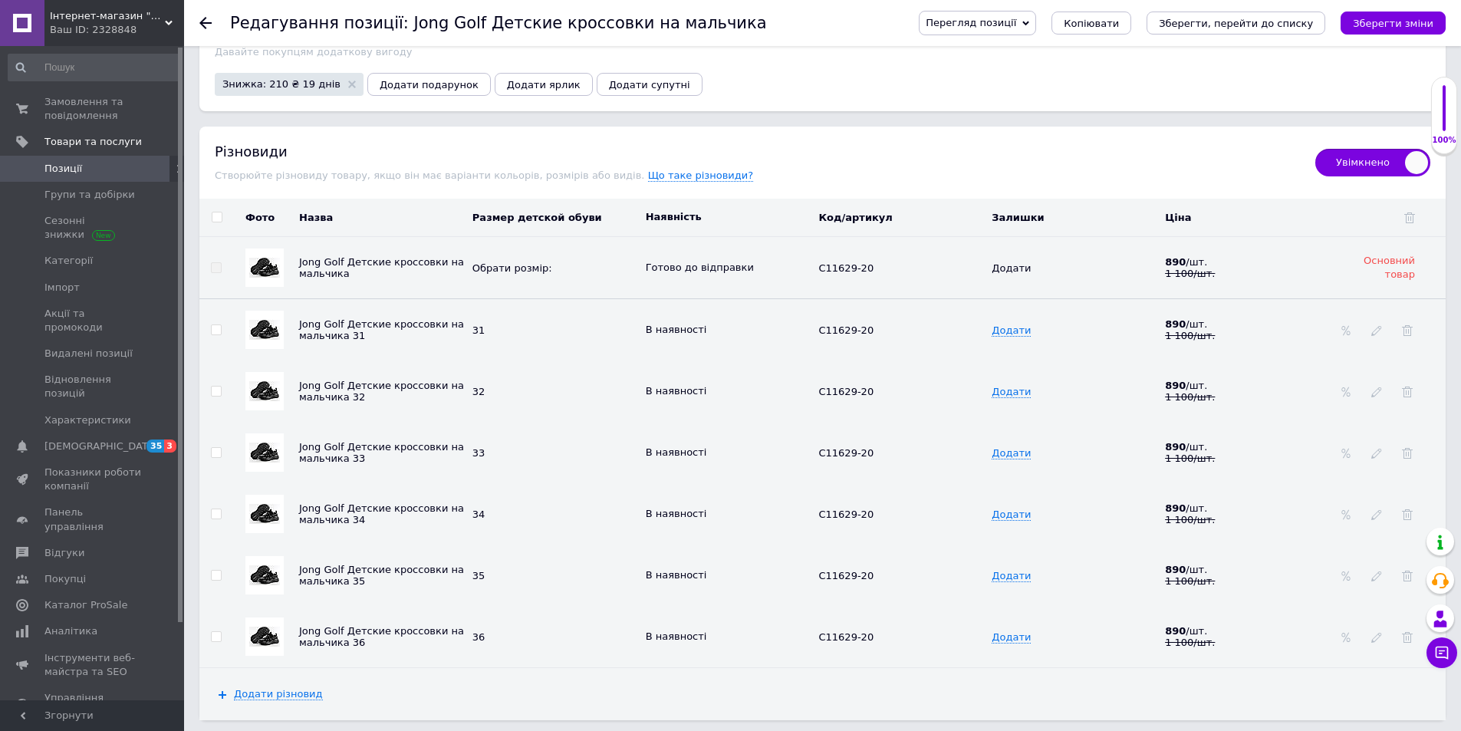
scroll to position [1918, 0]
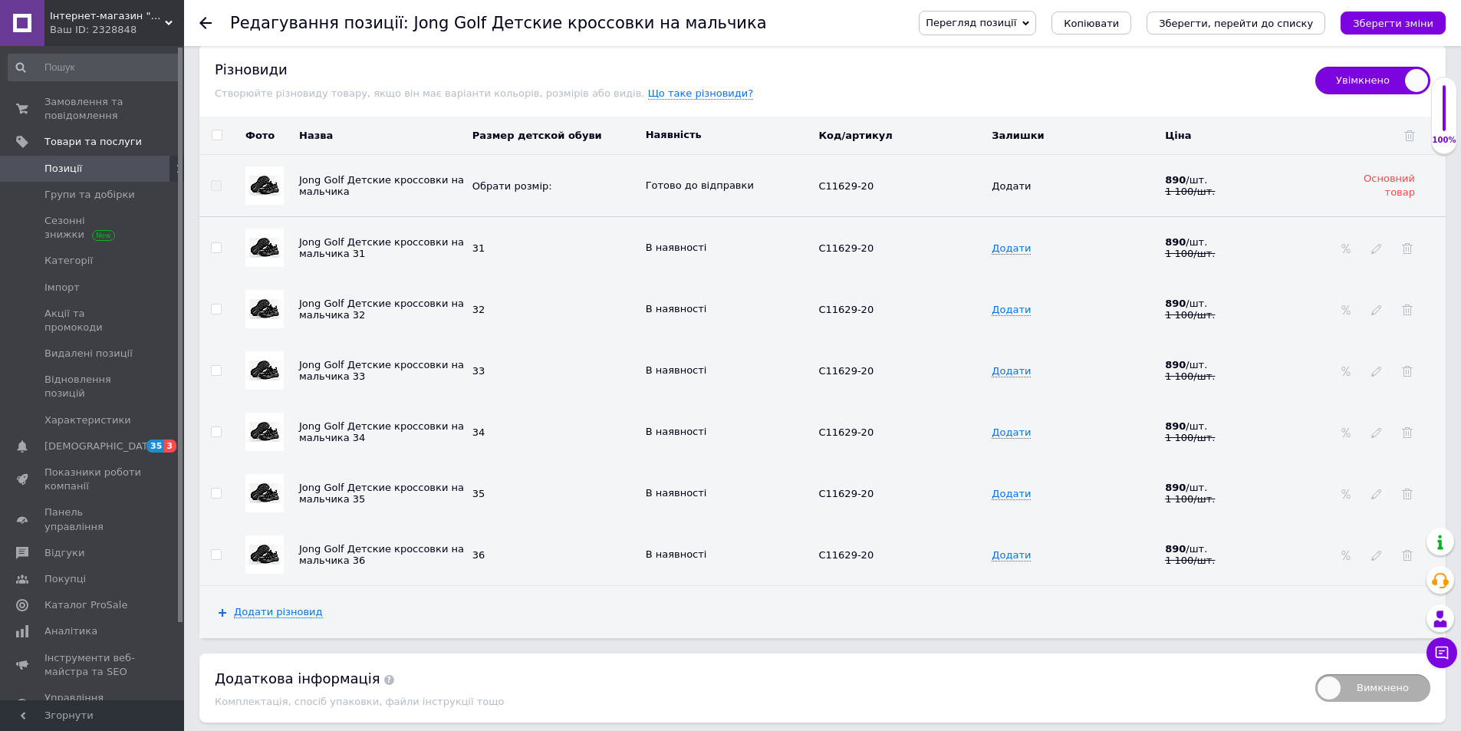
click at [213, 550] on input "checkbox" at bounding box center [216, 555] width 10 height 10
checkbox input "true"
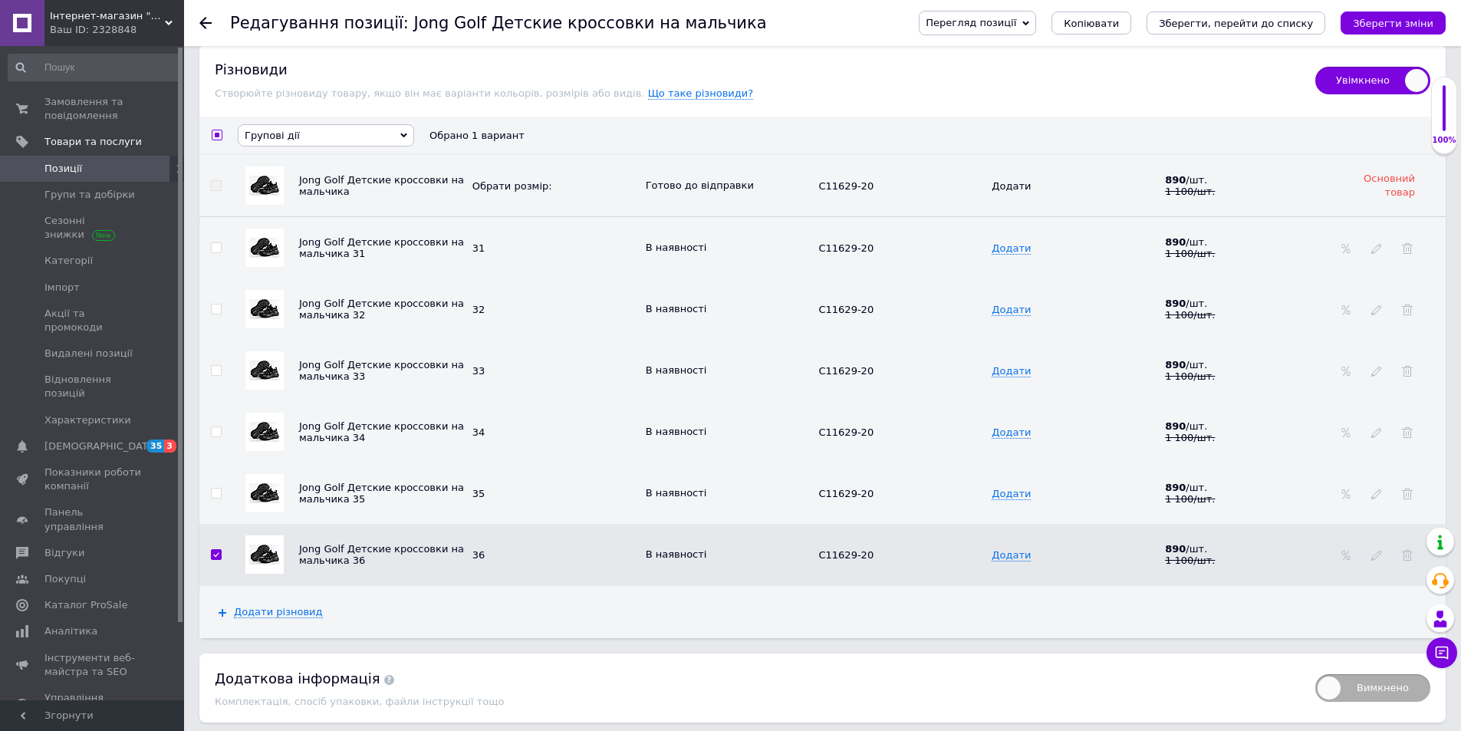
click at [407, 132] on icon at bounding box center [403, 135] width 7 height 7
click at [342, 153] on li "Приховати різновиди" at bounding box center [326, 162] width 175 height 19
checkbox input "false"
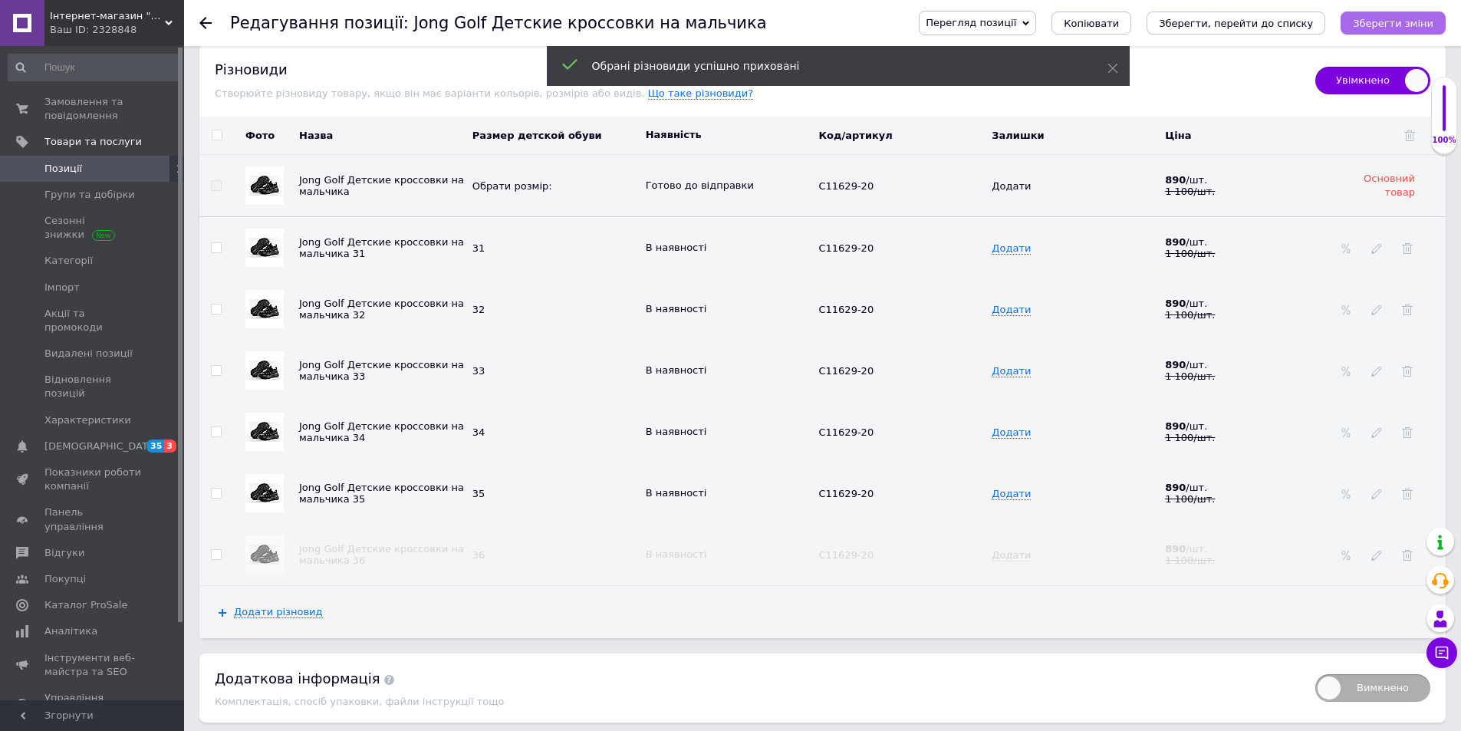
click at [1383, 18] on icon "Зберегти зміни" at bounding box center [1393, 24] width 81 height 12
drag, startPoint x: 1281, startPoint y: 8, endPoint x: 1276, endPoint y: 14, distance: 8.2
click at [1281, 8] on div "Перегляд позиції Зберегти та переглянути на сайті Зберегти та переглянути на ма…" at bounding box center [1167, 23] width 558 height 46
click at [1272, 18] on icon "Зберегти, перейти до списку" at bounding box center [1236, 24] width 154 height 12
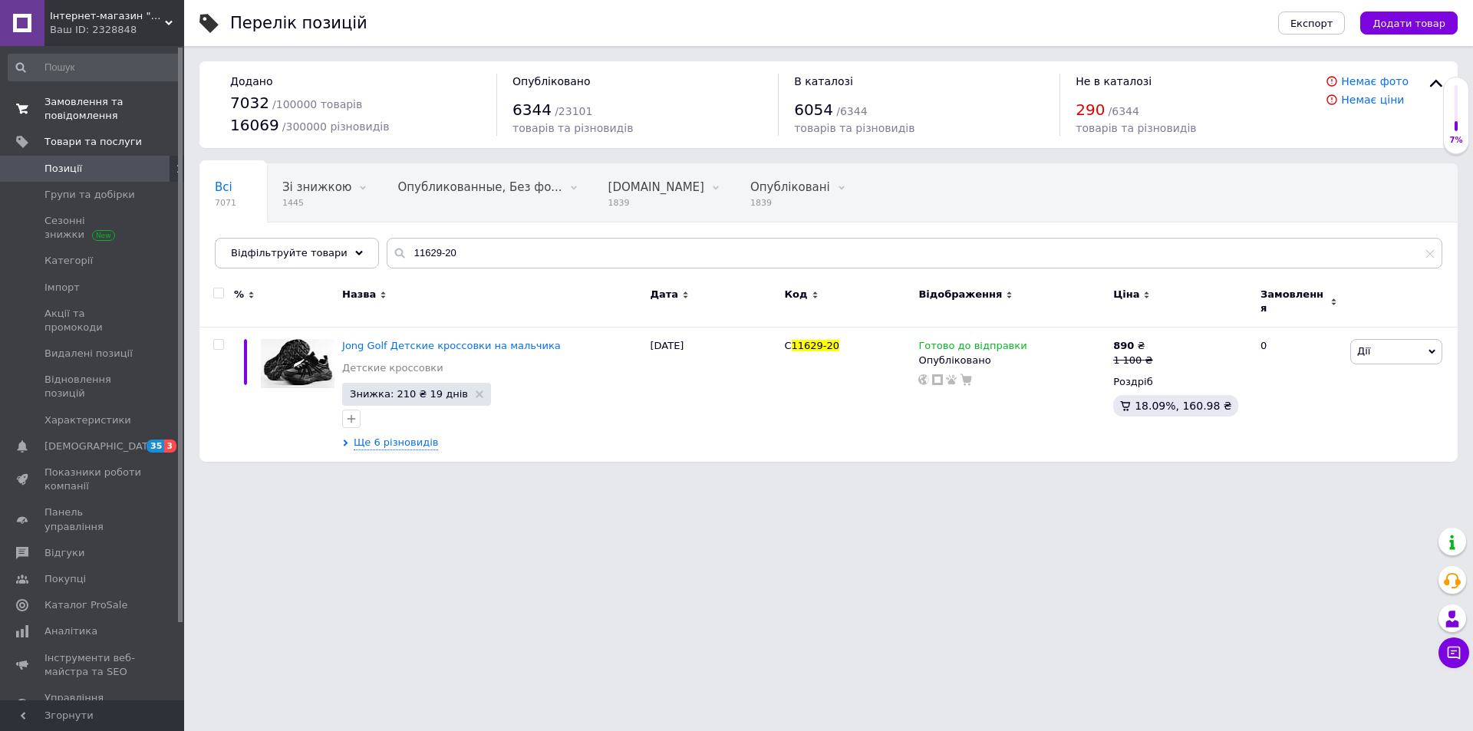
click at [120, 107] on span "Замовлення та повідомлення" at bounding box center [92, 109] width 97 height 28
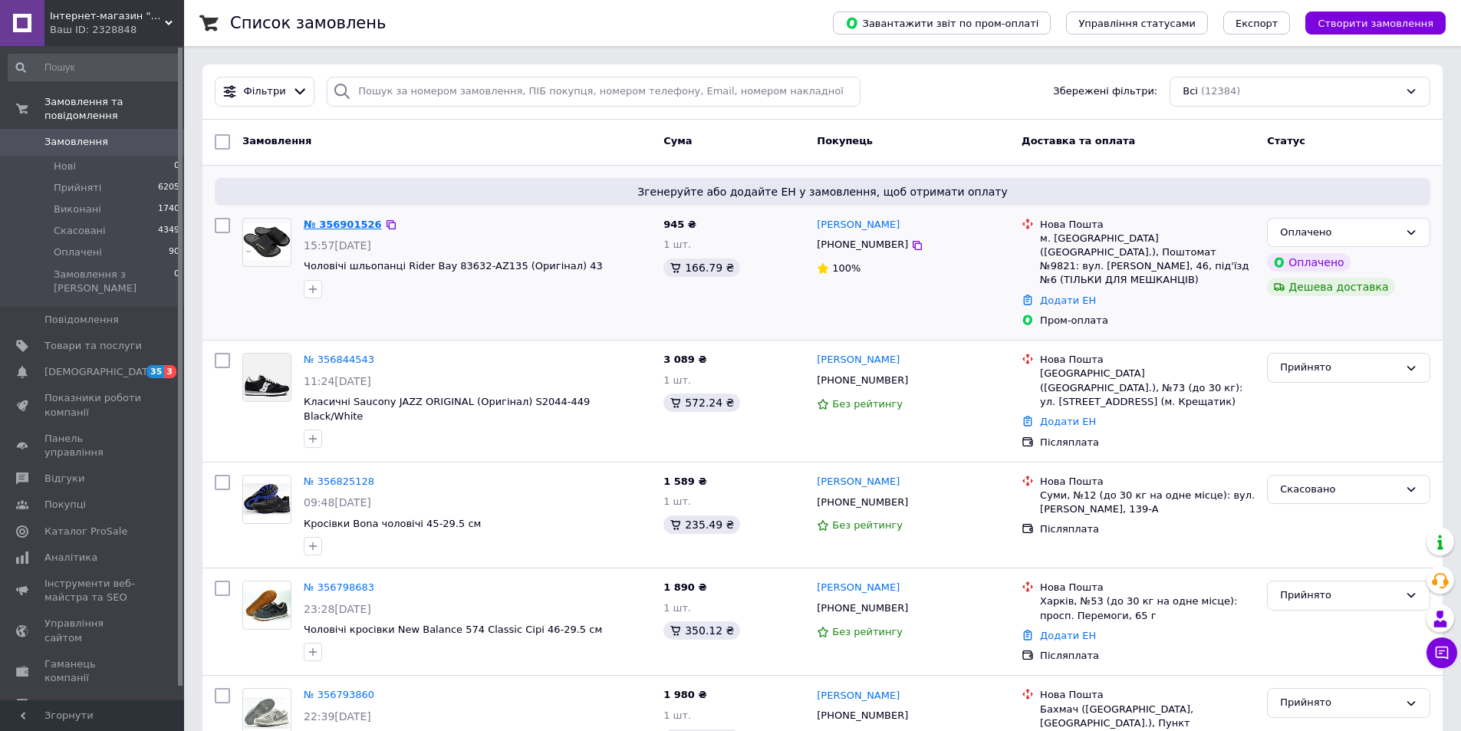
click at [337, 226] on link "№ 356901526" at bounding box center [343, 225] width 78 height 12
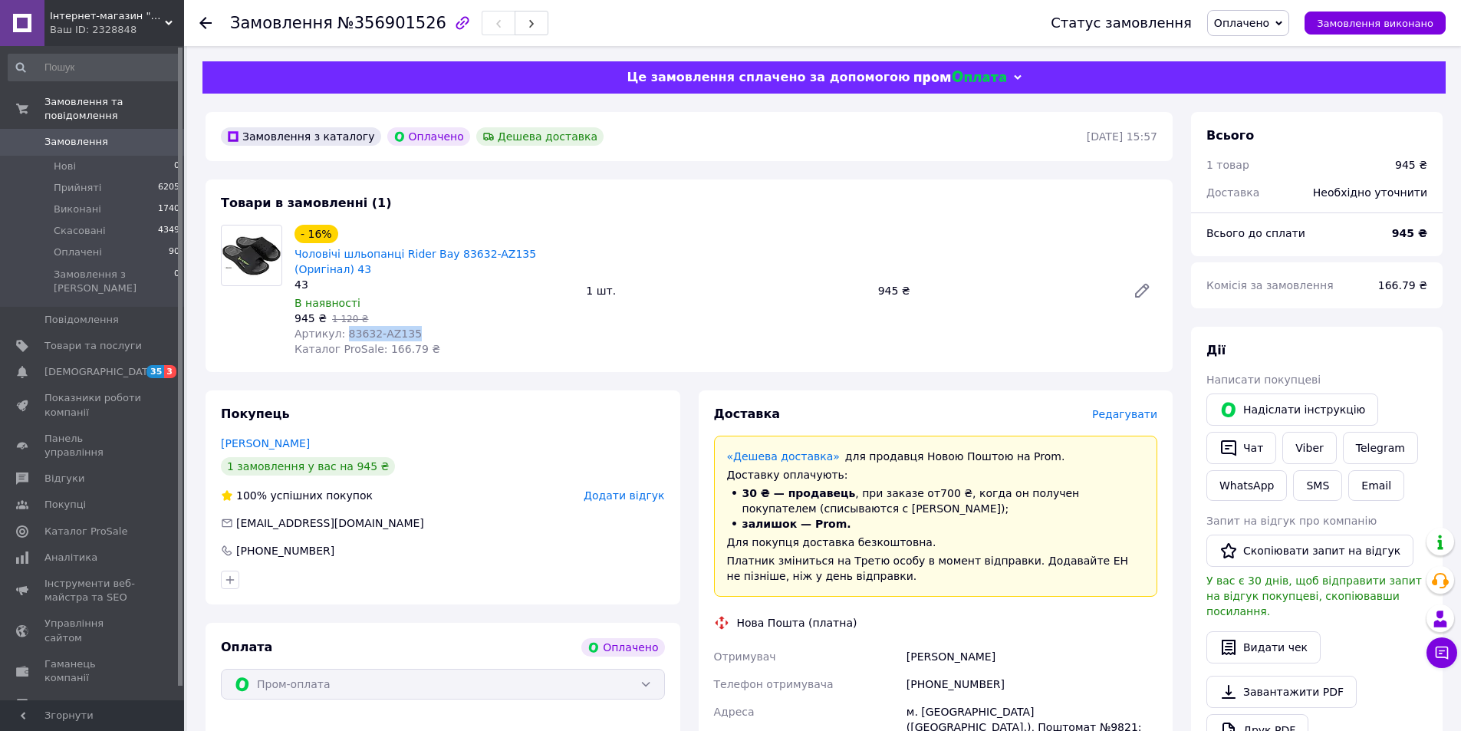
drag, startPoint x: 350, startPoint y: 332, endPoint x: 417, endPoint y: 337, distance: 66.9
click at [417, 337] on div "Артикул: 83632-AZ135" at bounding box center [434, 333] width 279 height 15
copy span "83632-AZ135"
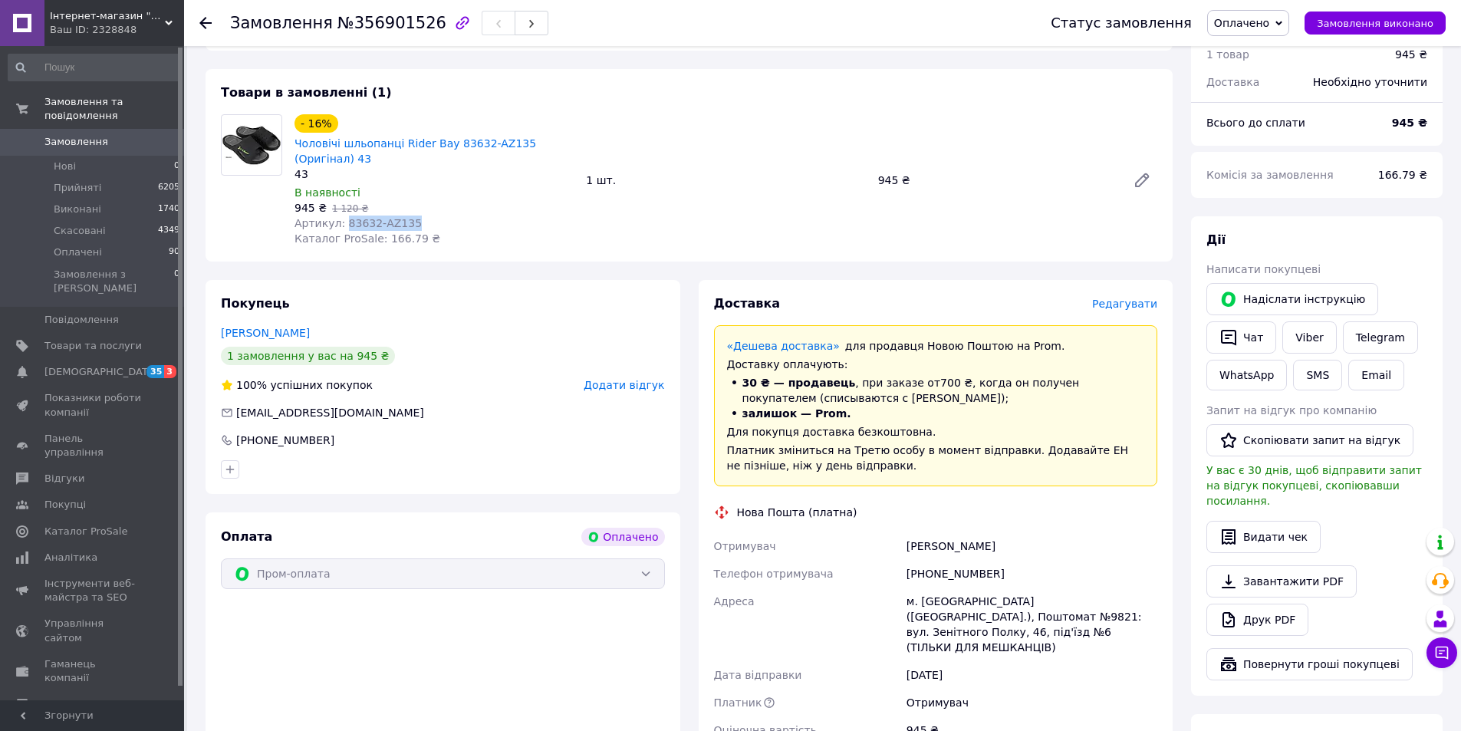
scroll to position [77, 0]
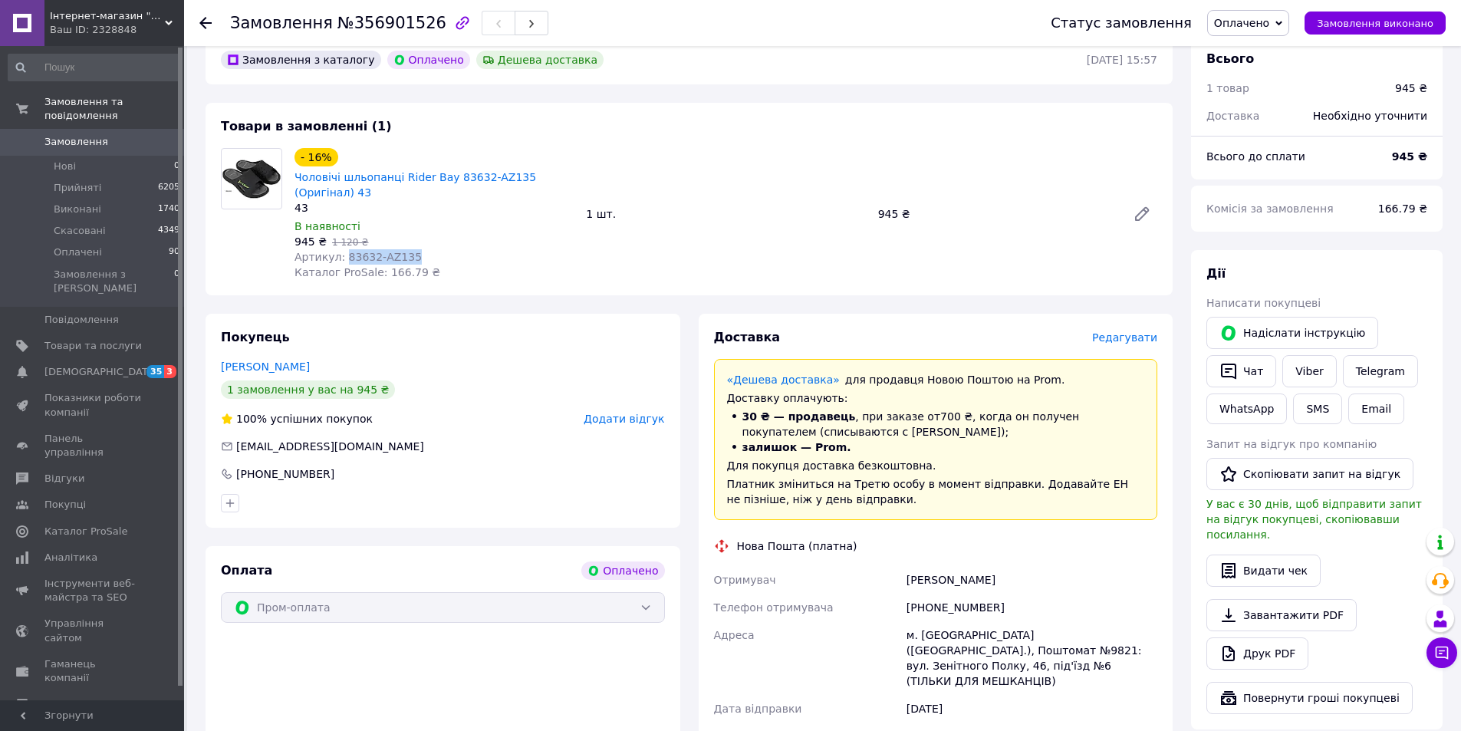
copy span "83632-AZ135"
click at [1082, 168] on div "- 16% Чоловічі шльопанці Rider Bay 83632-AZ135 (Оригінал) 43 43 В наявності 945…" at bounding box center [725, 214] width 875 height 138
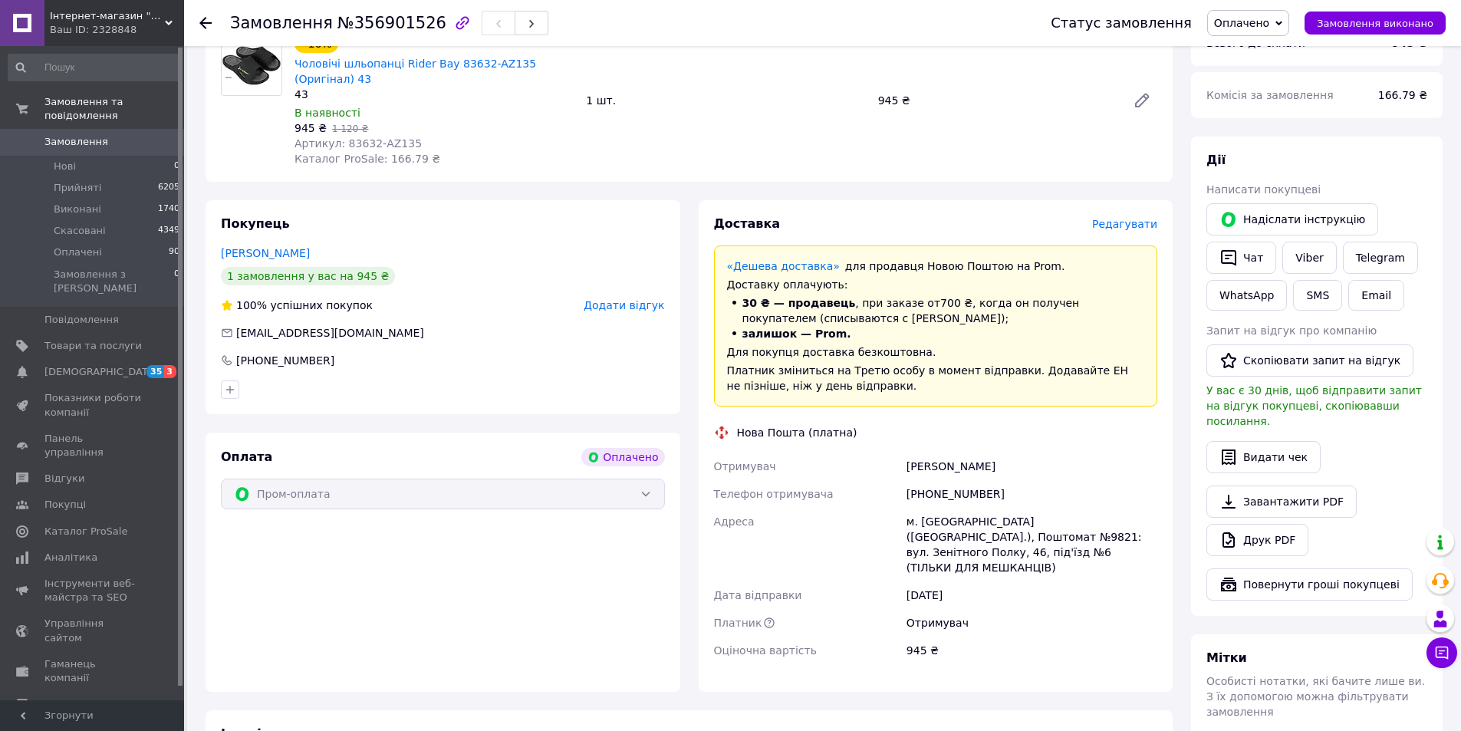
scroll to position [230, 0]
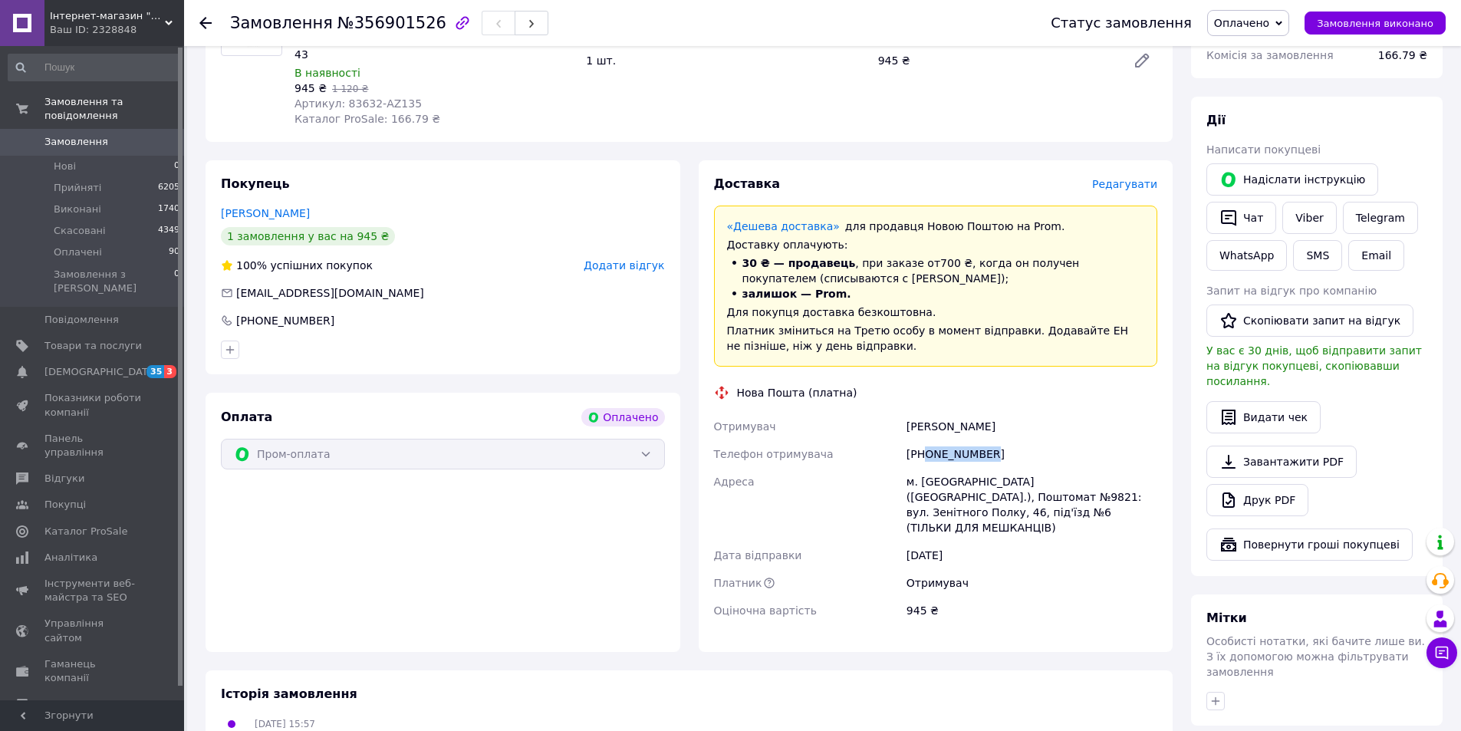
drag, startPoint x: 926, startPoint y: 454, endPoint x: 979, endPoint y: 451, distance: 53.0
click at [995, 456] on div "[PHONE_NUMBER]" at bounding box center [1032, 454] width 257 height 28
copy div "0662903134"
click at [1043, 425] on div "Фомин Виталий" at bounding box center [1032, 427] width 257 height 28
drag, startPoint x: 907, startPoint y: 427, endPoint x: 993, endPoint y: 433, distance: 86.1
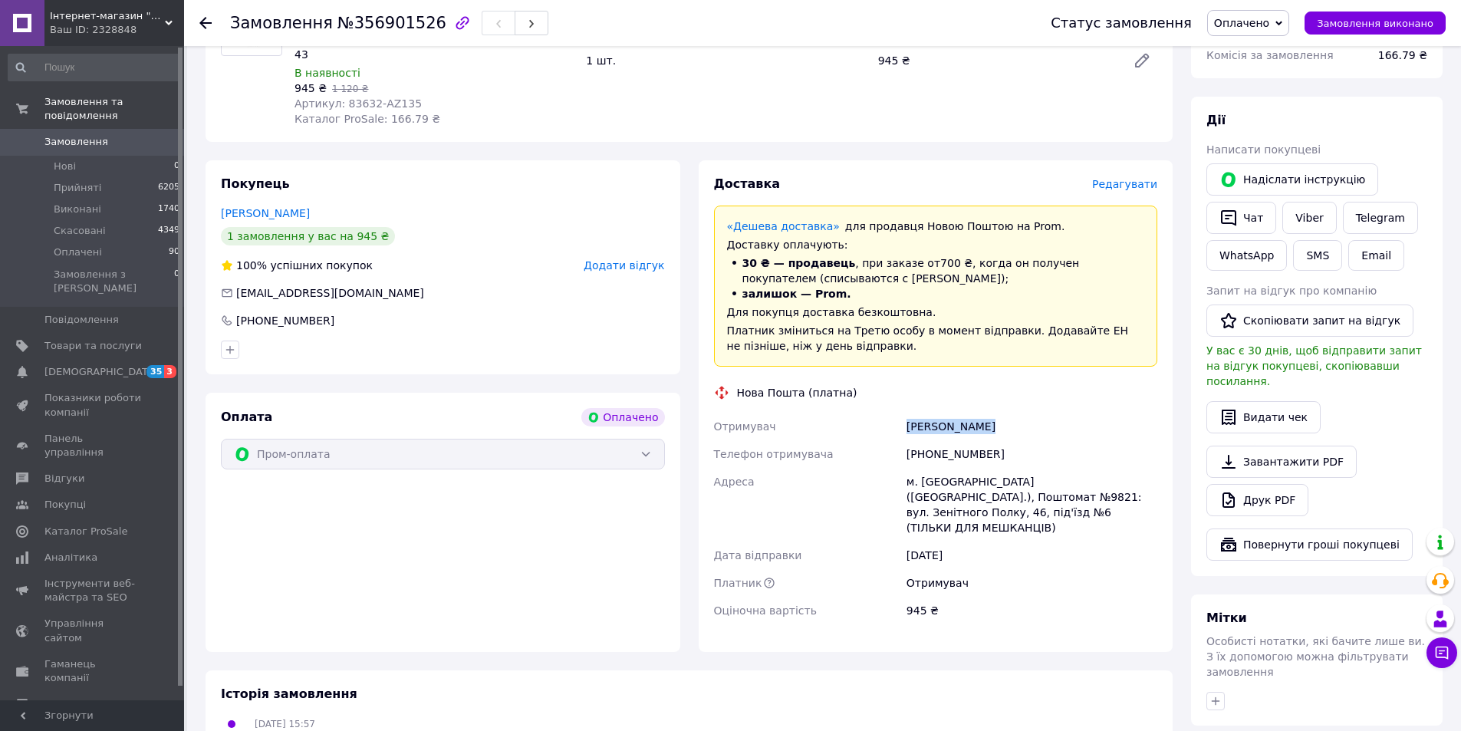
click at [996, 433] on div "Фомин Виталий" at bounding box center [1032, 427] width 257 height 28
copy div "Фомин Виталий"
drag, startPoint x: 764, startPoint y: 679, endPoint x: 777, endPoint y: 664, distance: 19.6
click at [764, 686] on div "Історія замовлення" at bounding box center [689, 695] width 937 height 18
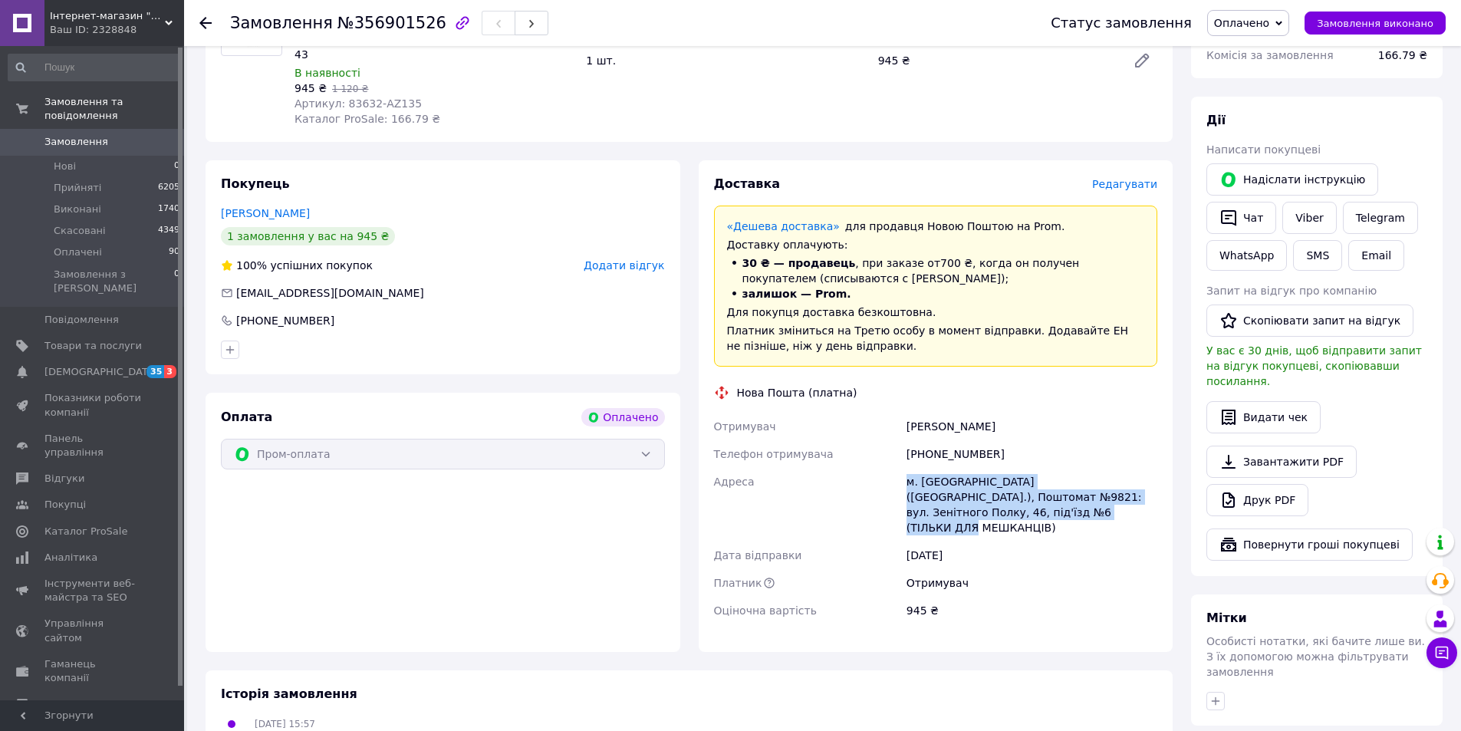
drag, startPoint x: 907, startPoint y: 480, endPoint x: 1088, endPoint y: 505, distance: 182.8
click at [1118, 522] on div "м. Біла Церква (Київська обл.), Поштомат №9821: вул. Зенітного Полку, 46, під'ї…" at bounding box center [1032, 505] width 257 height 74
copy div "м. Біла Церква (Київська обл.), Поштомат №9821: вул. Зенітного Полку, 46, під'ї…"
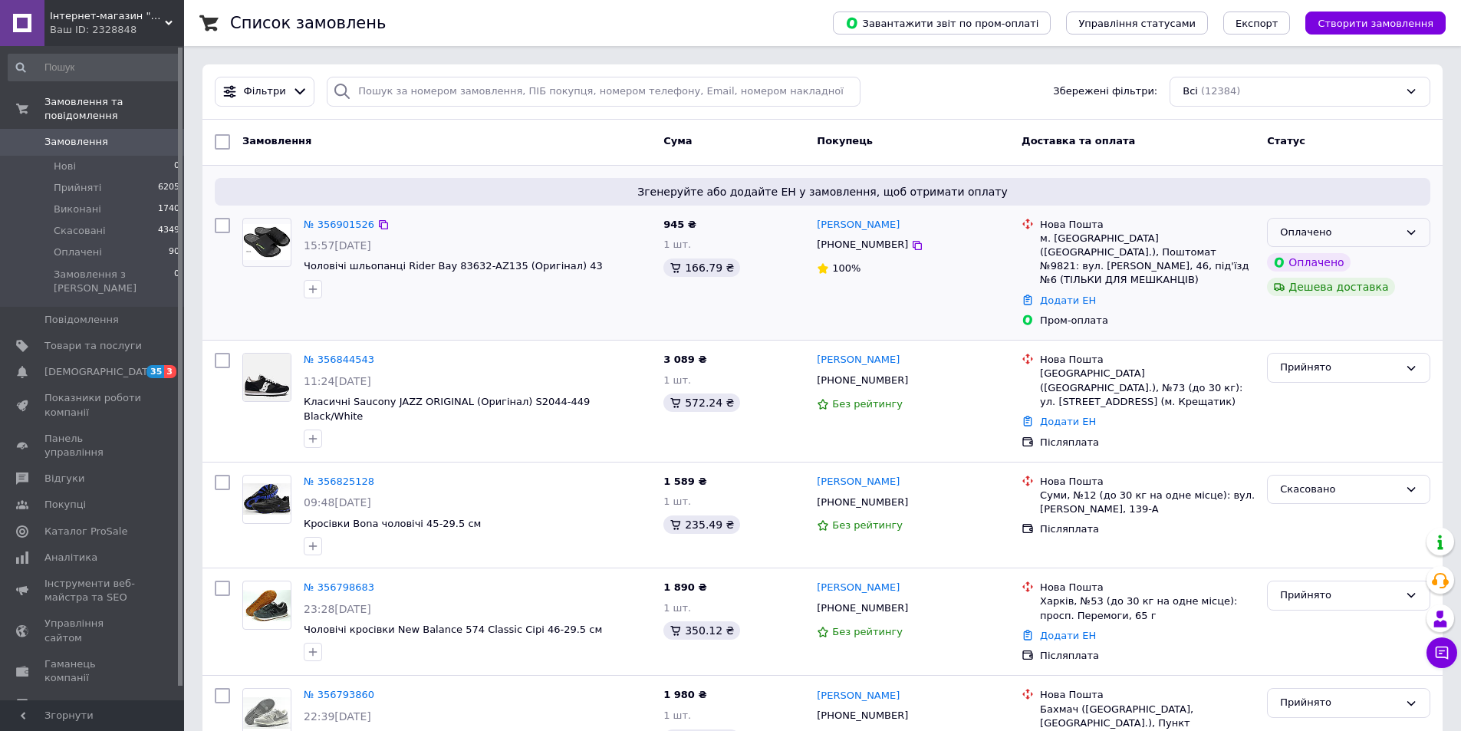
click at [1414, 237] on icon at bounding box center [1411, 232] width 12 height 12
drag, startPoint x: 1327, startPoint y: 258, endPoint x: 1314, endPoint y: 256, distance: 13.2
click at [1325, 258] on li "Прийнято" at bounding box center [1349, 264] width 162 height 28
click at [89, 339] on span "Товари та послуги" at bounding box center [92, 346] width 97 height 14
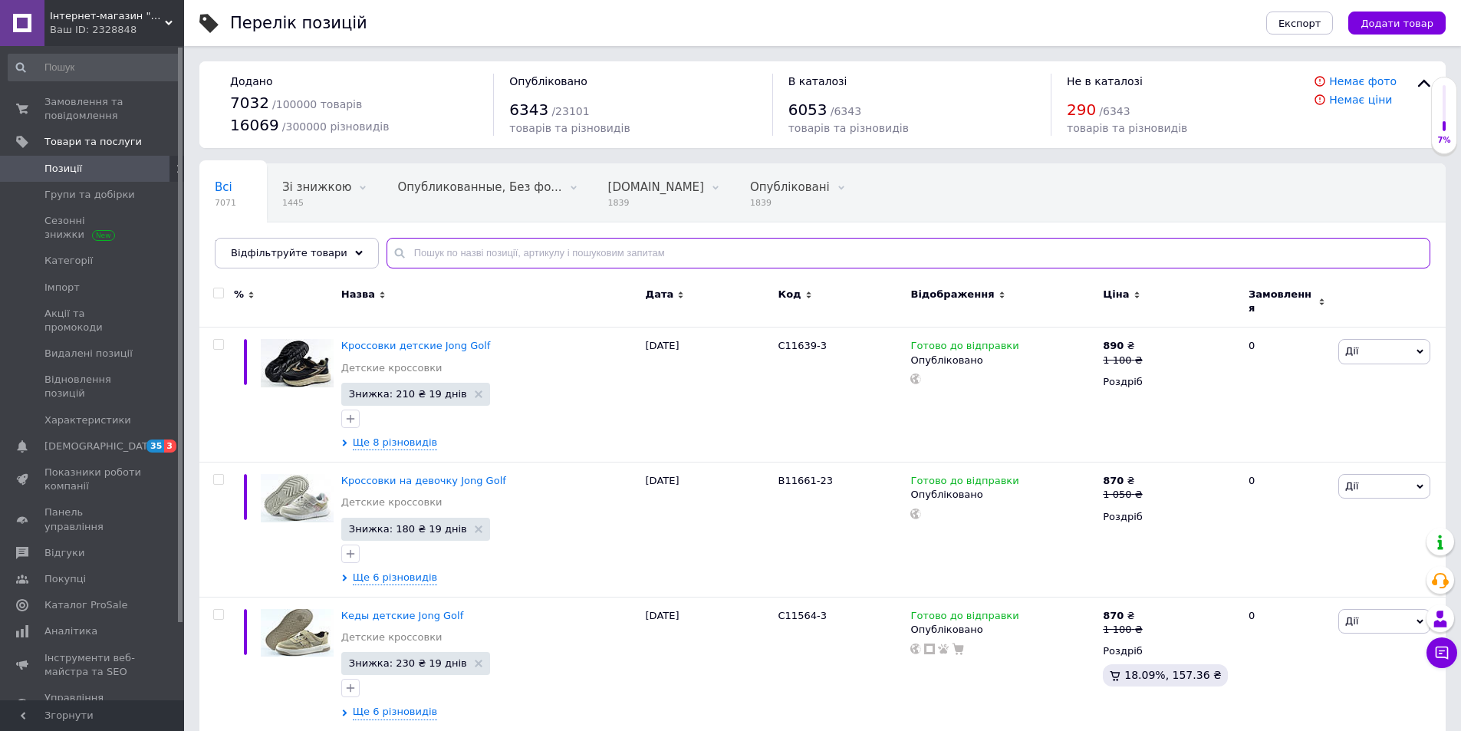
paste input "356982"
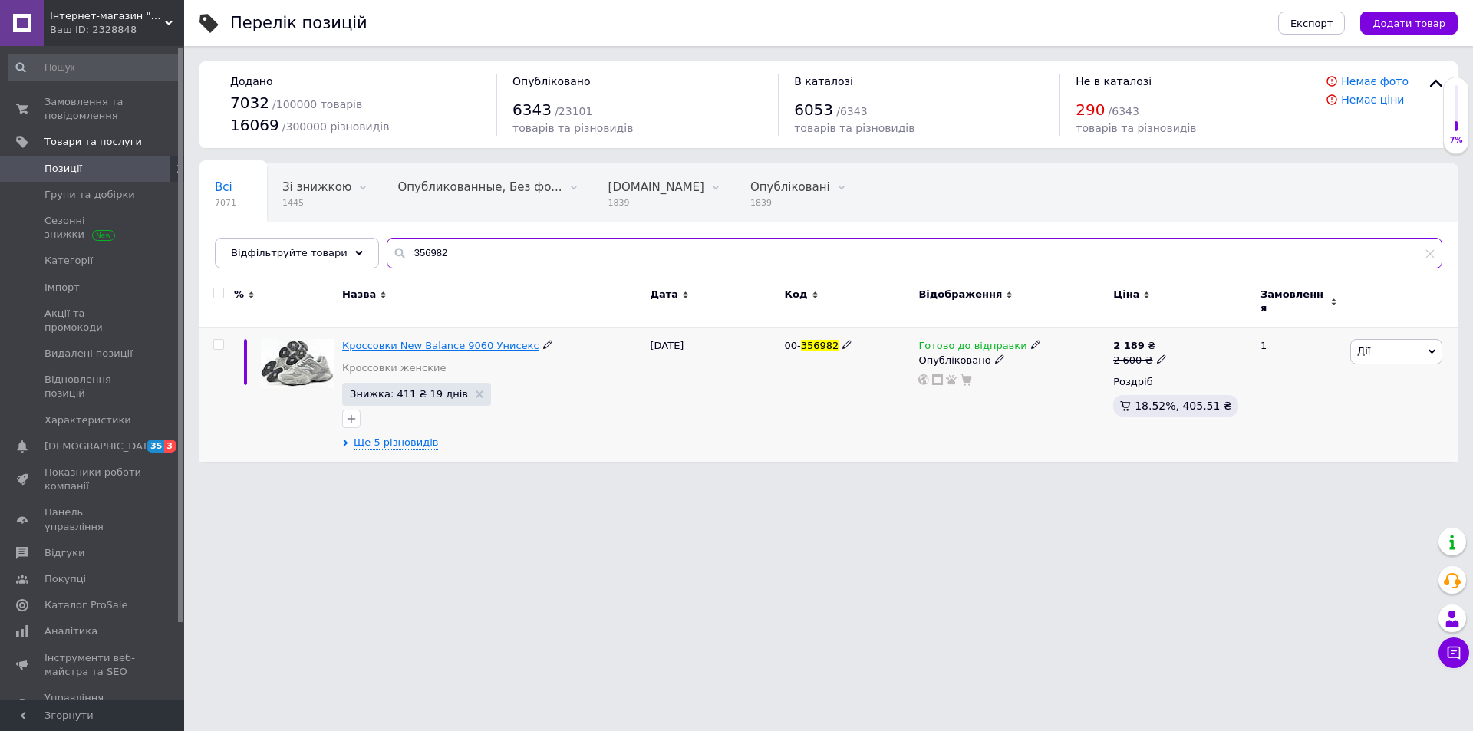
type input "356982"
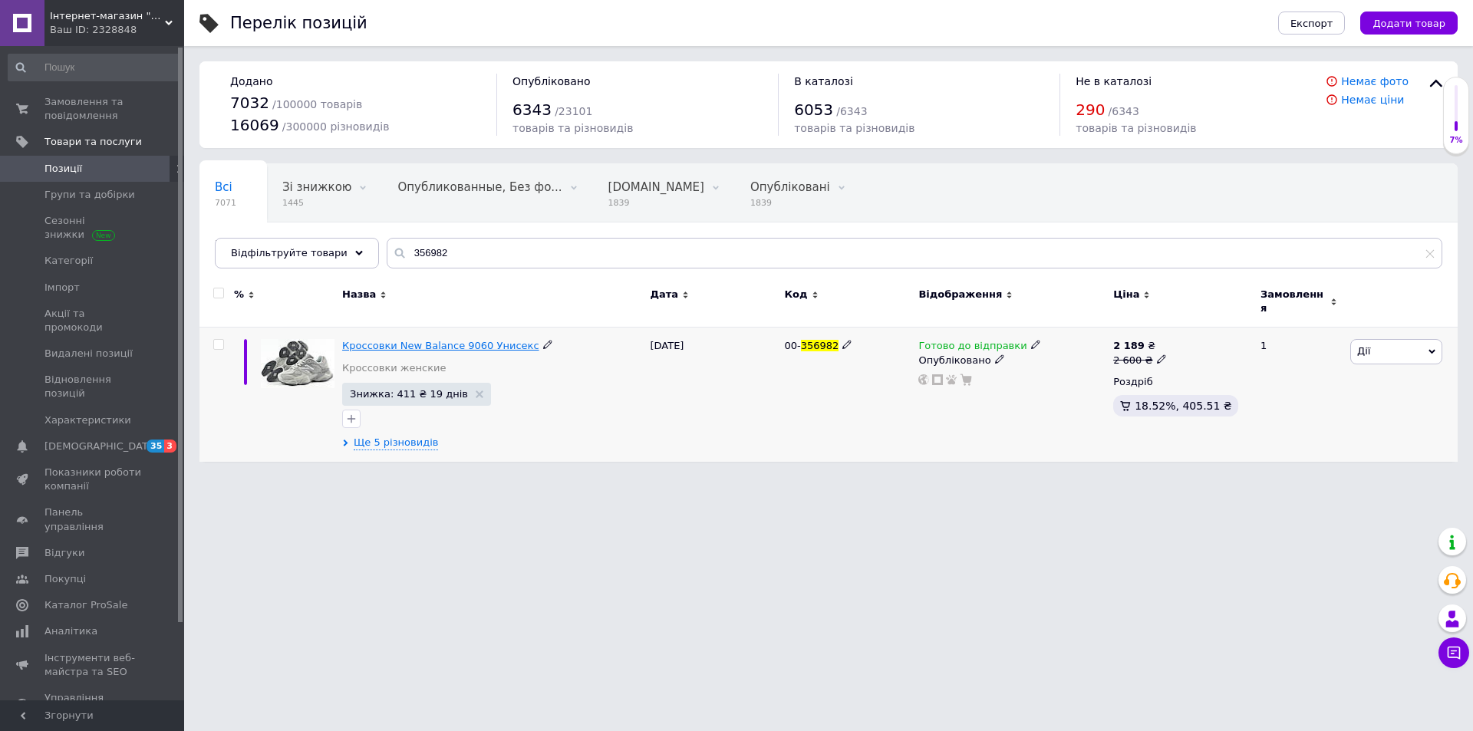
click at [486, 340] on span "Кроссовки New Balance 9060 Унисекс" at bounding box center [440, 346] width 196 height 12
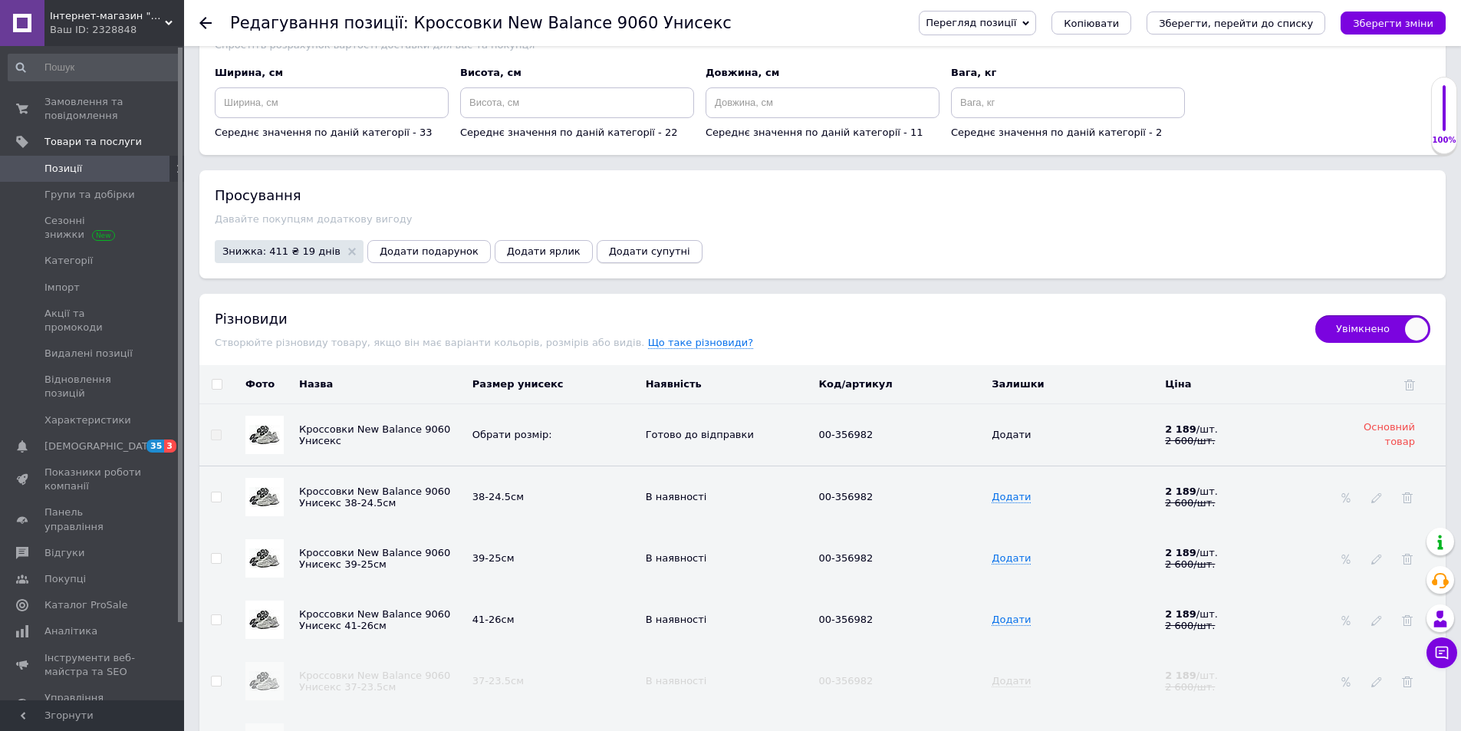
scroll to position [1994, 0]
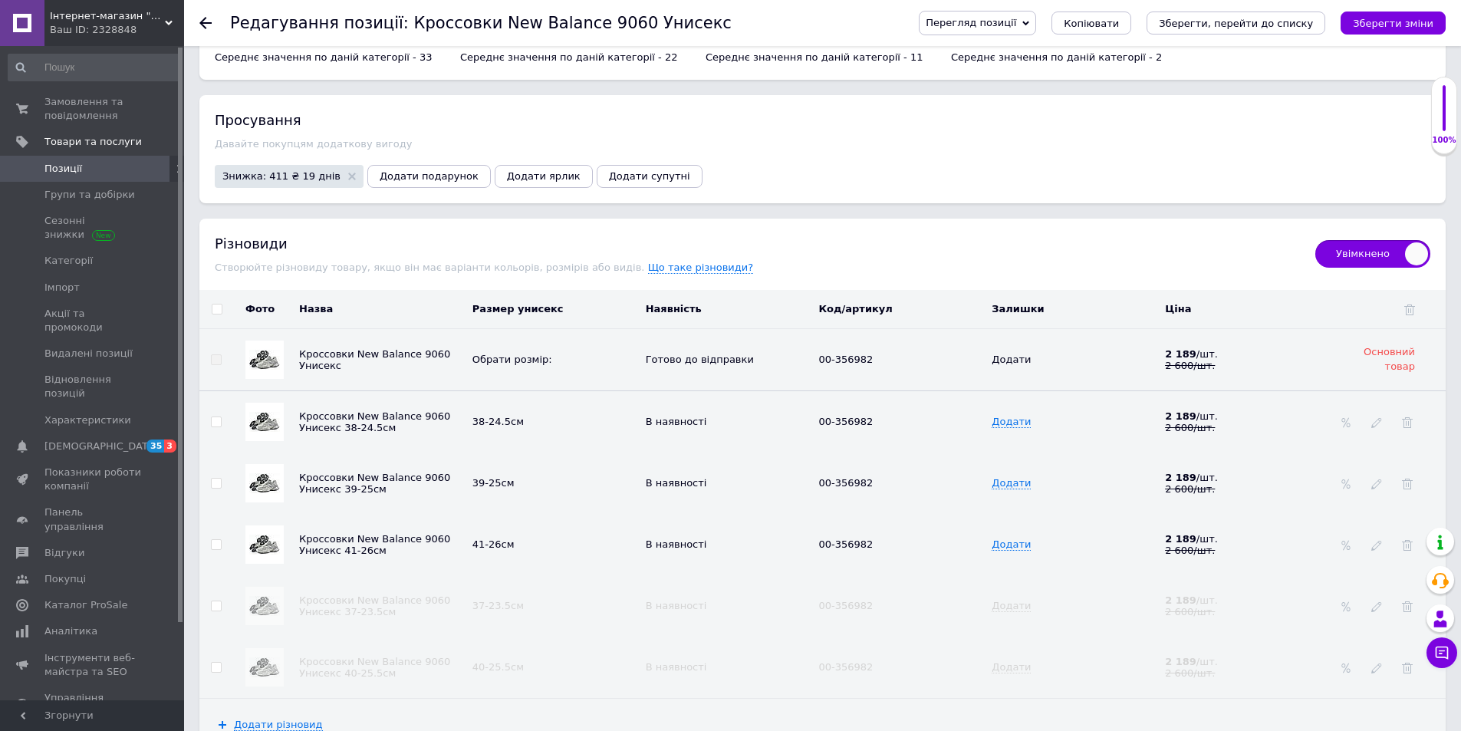
click at [215, 417] on input "checkbox" at bounding box center [216, 422] width 10 height 10
checkbox input "true"
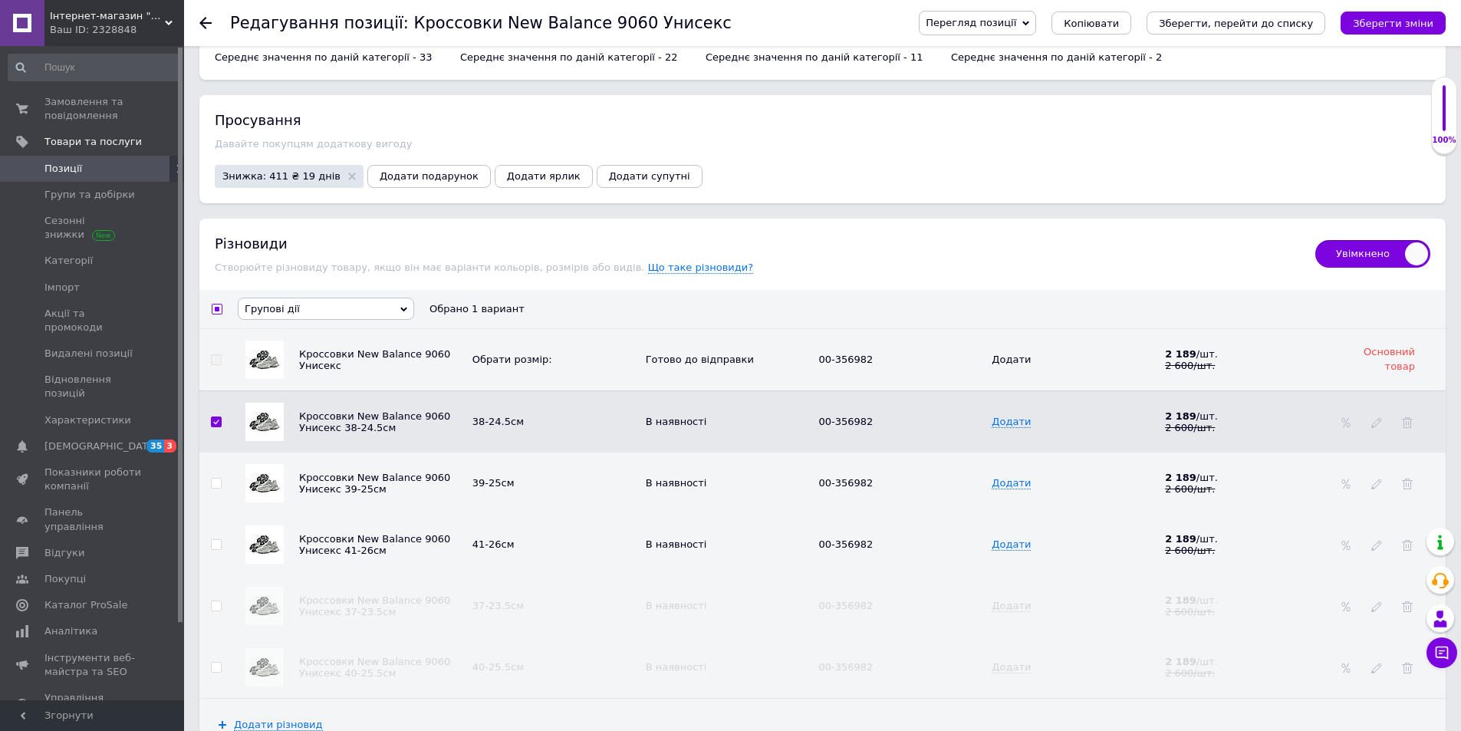
click at [403, 307] on icon at bounding box center [403, 309] width 7 height 5
click at [367, 331] on li "Приховати різновиди" at bounding box center [326, 335] width 175 height 19
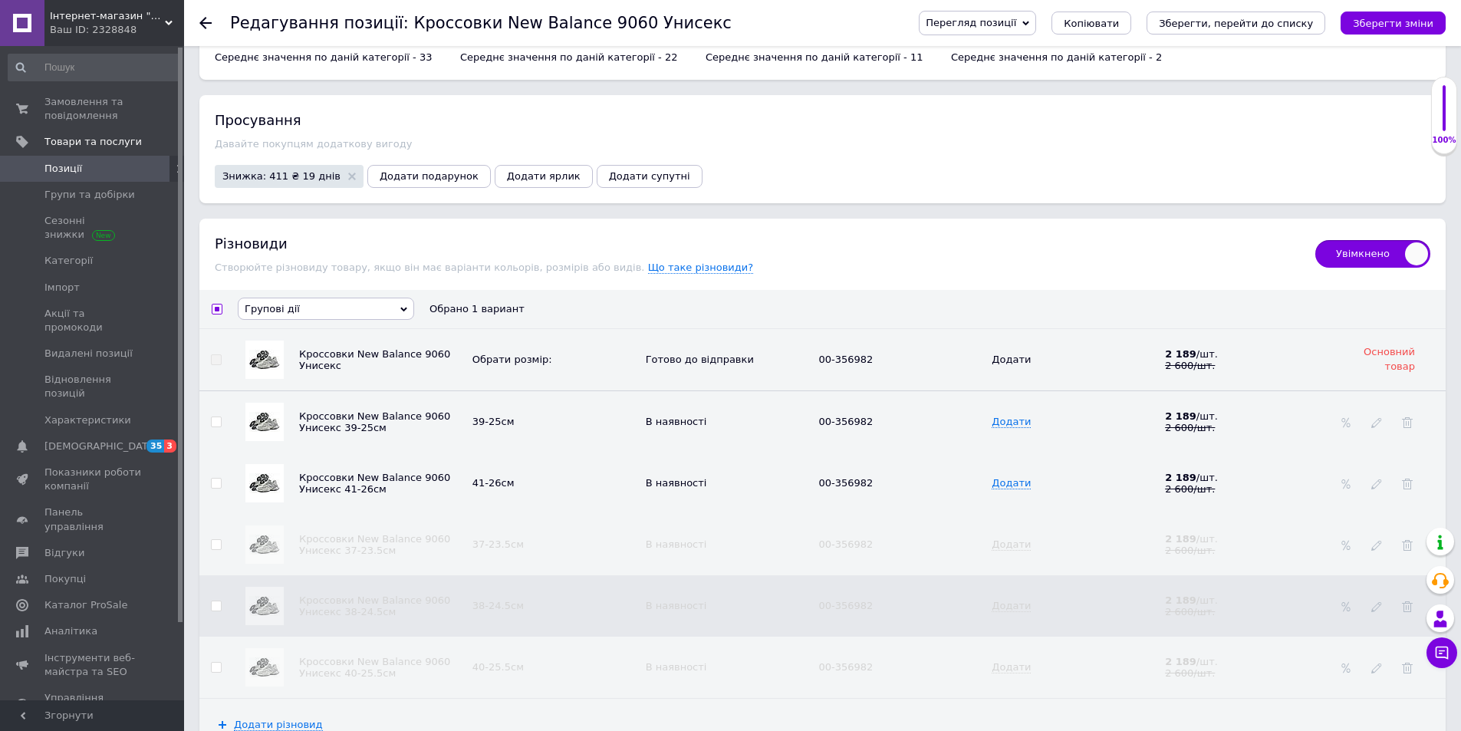
checkbox input "false"
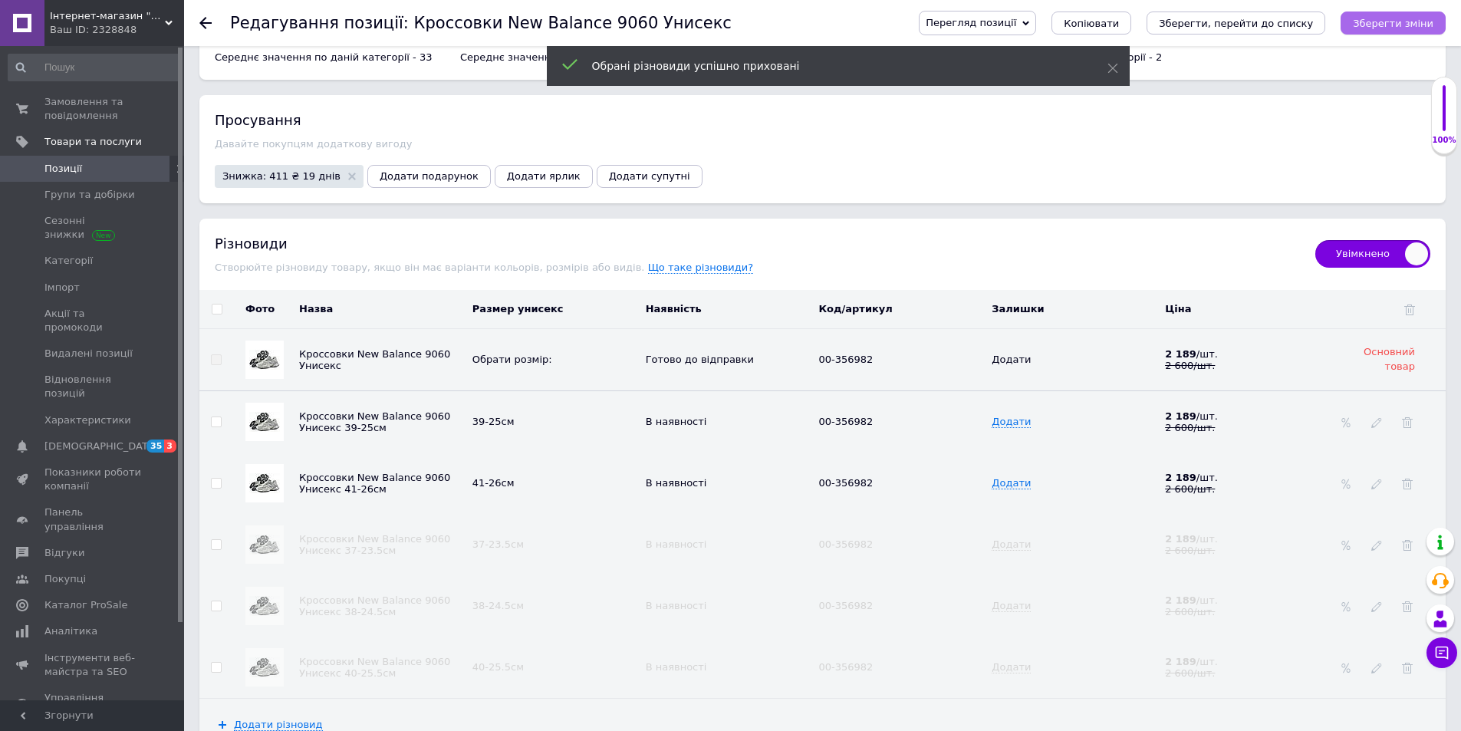
click at [1414, 15] on button "Зберегти зміни" at bounding box center [1393, 23] width 105 height 23
click at [1253, 18] on icon "Зберегти, перейти до списку" at bounding box center [1236, 24] width 154 height 12
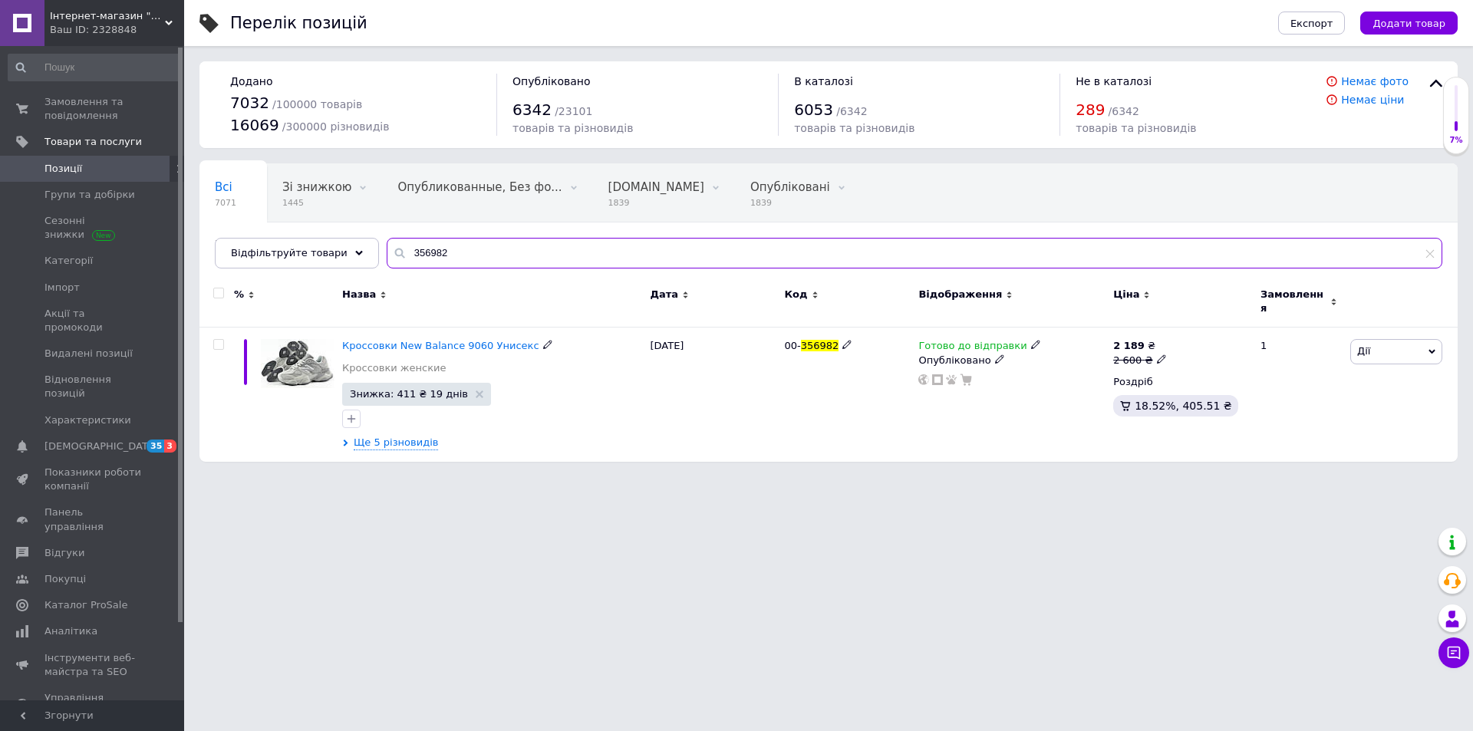
click at [447, 241] on input "356982" at bounding box center [914, 253] width 1055 height 31
type input "3"
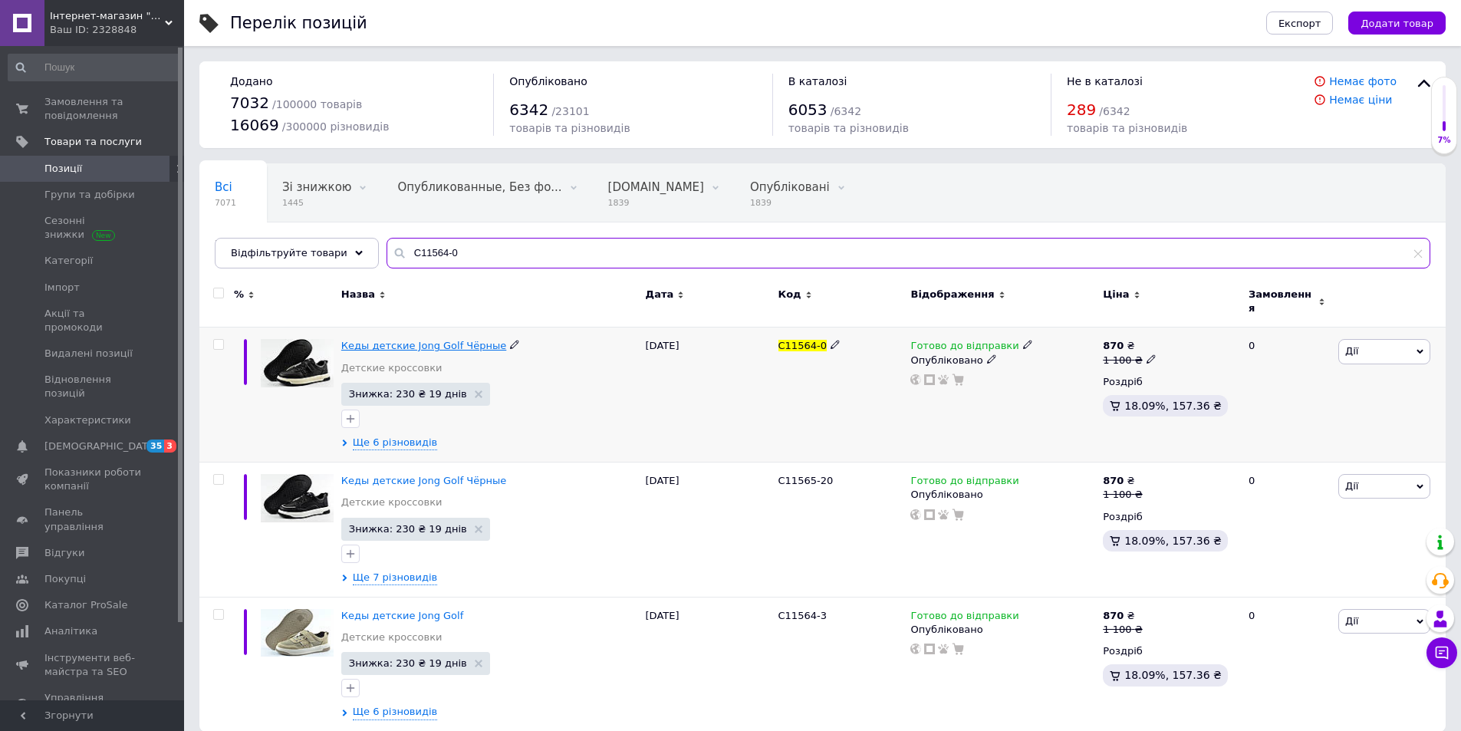
type input "C11564-0"
click at [429, 340] on span "Кеды детские Jong Golf Чёрные" at bounding box center [423, 346] width 165 height 12
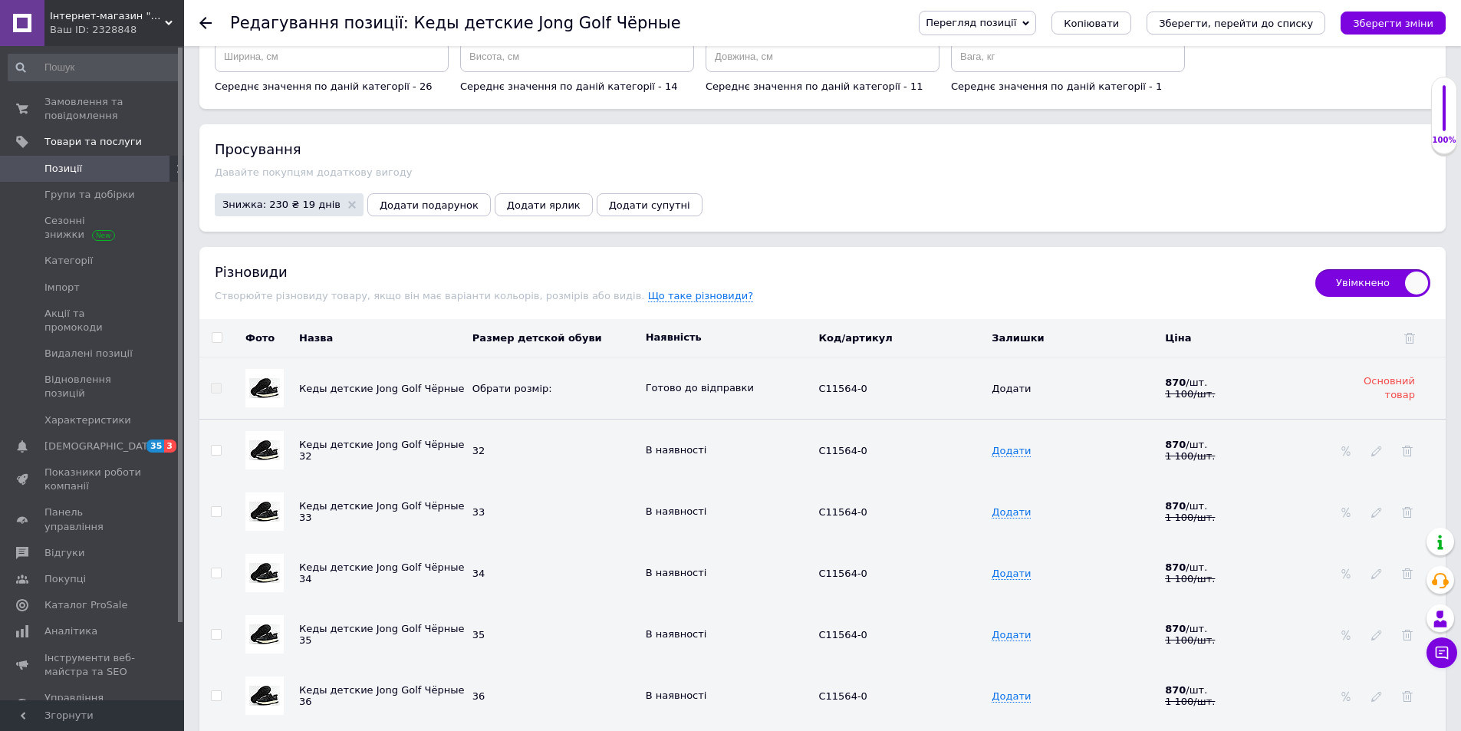
scroll to position [1841, 0]
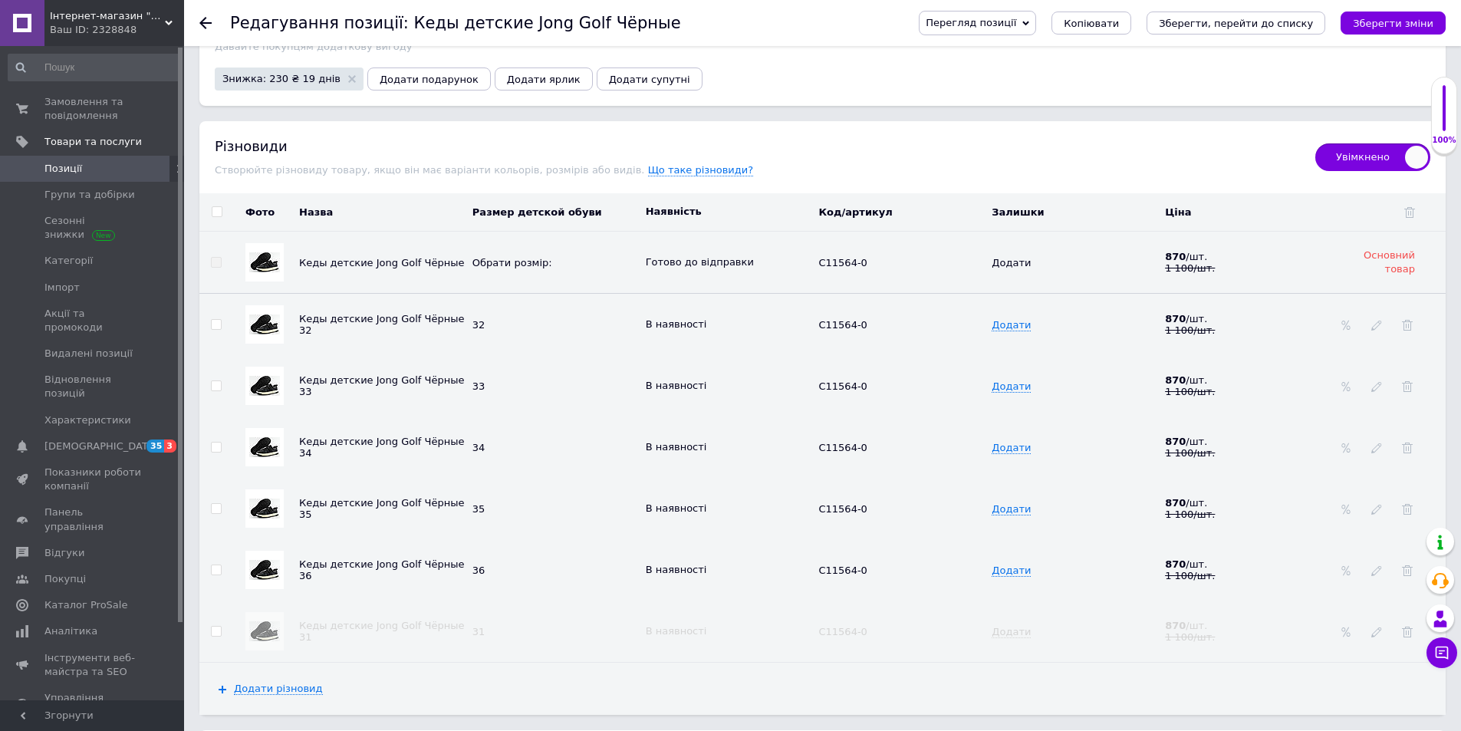
click at [216, 565] on input "checkbox" at bounding box center [216, 570] width 10 height 10
checkbox input "true"
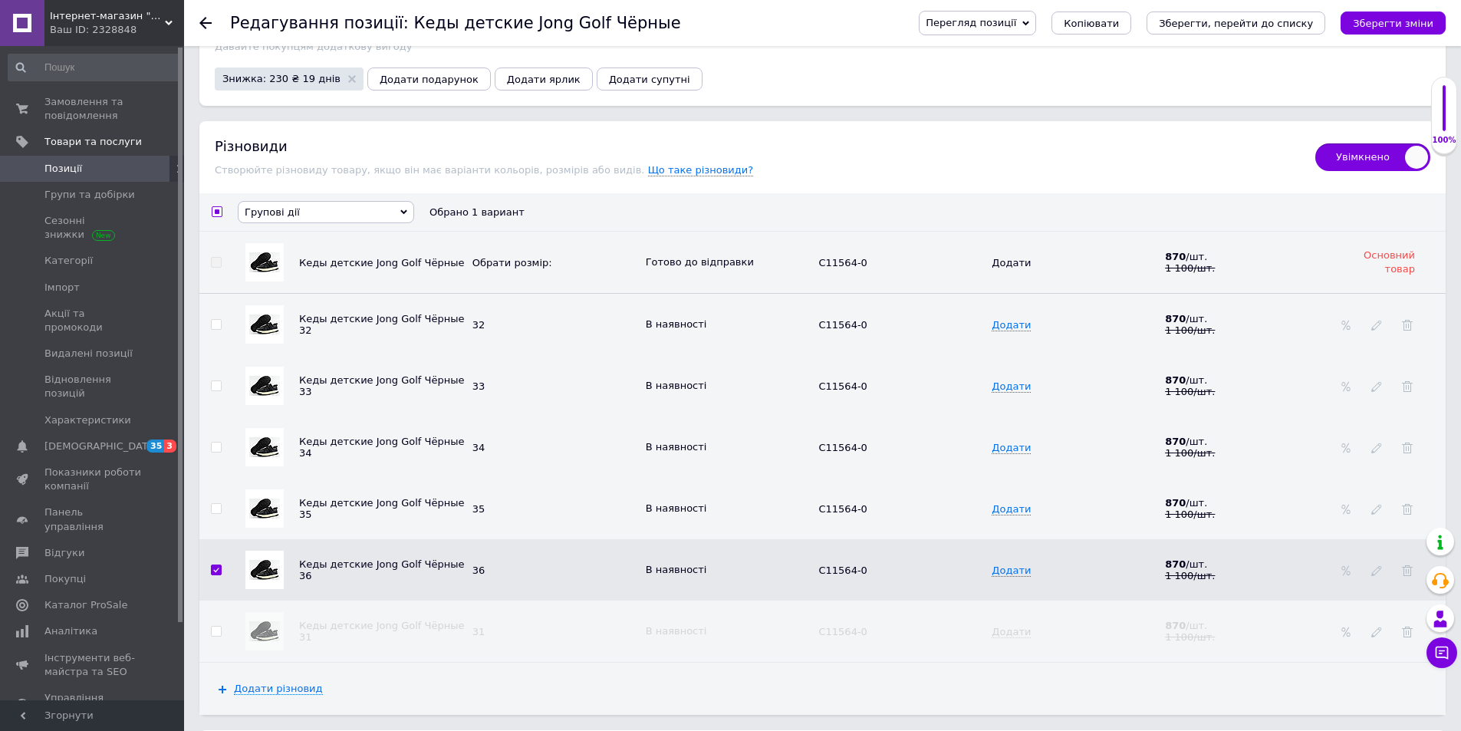
click at [401, 209] on icon at bounding box center [403, 212] width 7 height 7
click at [333, 229] on li "Приховати різновиди" at bounding box center [326, 238] width 175 height 19
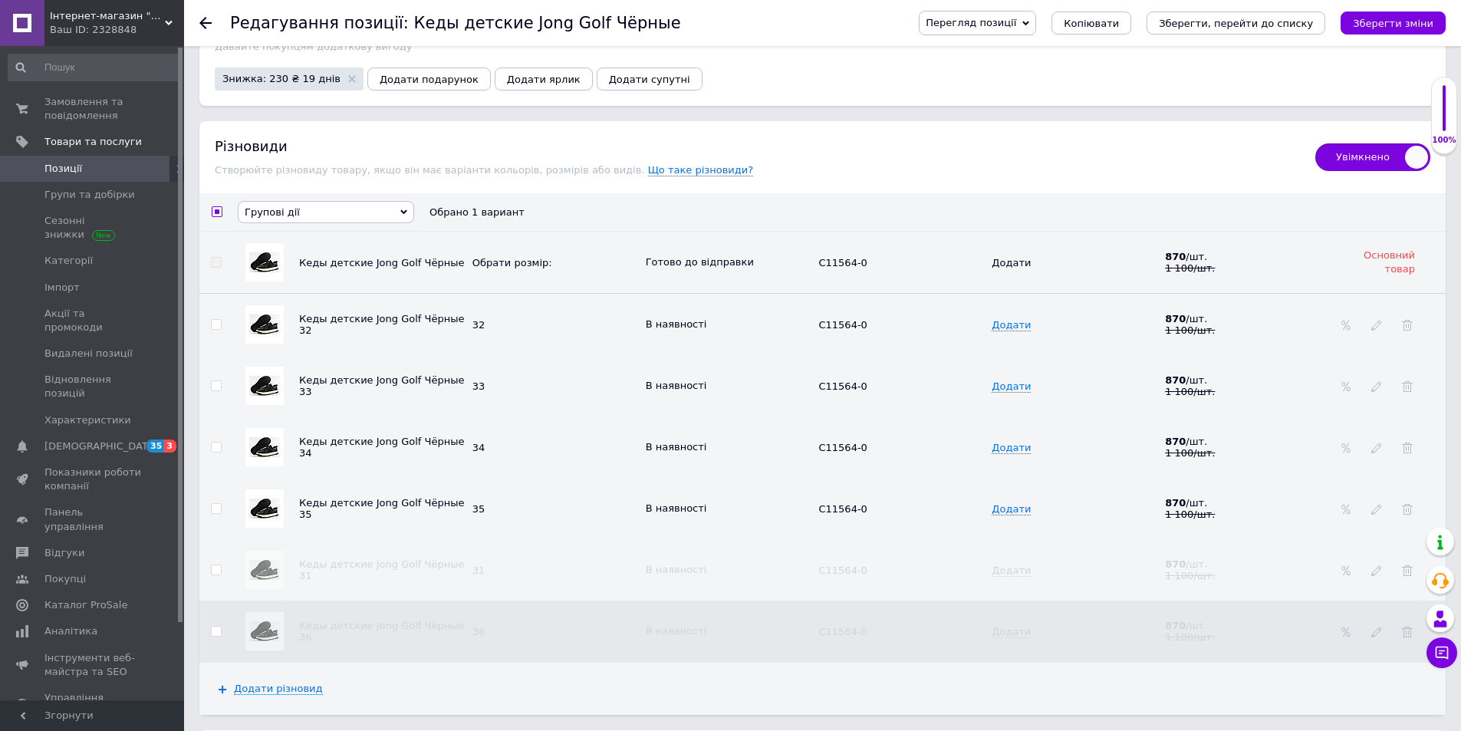
checkbox input "false"
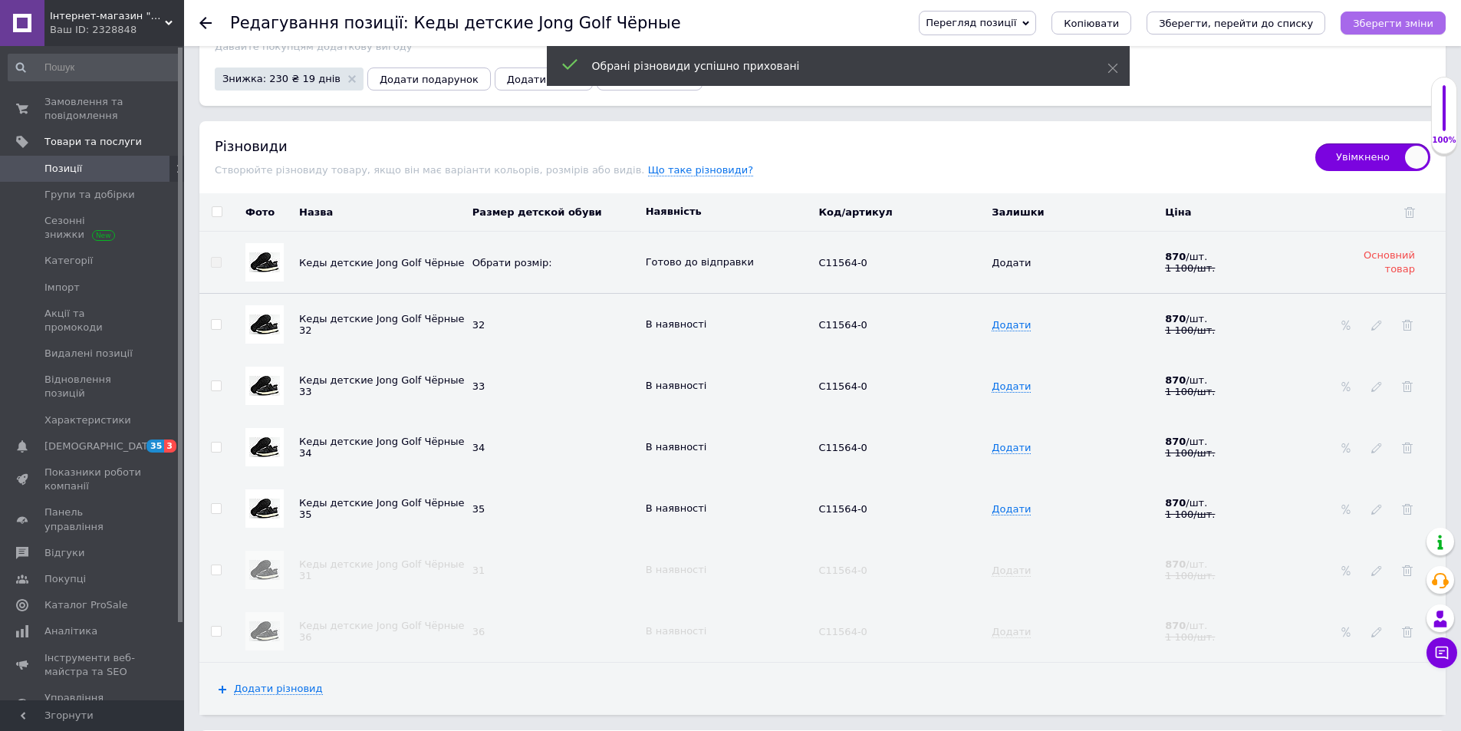
click at [1425, 26] on icon "Зберегти зміни" at bounding box center [1393, 24] width 81 height 12
drag, startPoint x: 1314, startPoint y: 19, endPoint x: 1203, endPoint y: 22, distance: 111.3
click at [1311, 19] on icon "Зберегти, перейти до списку" at bounding box center [1236, 24] width 154 height 12
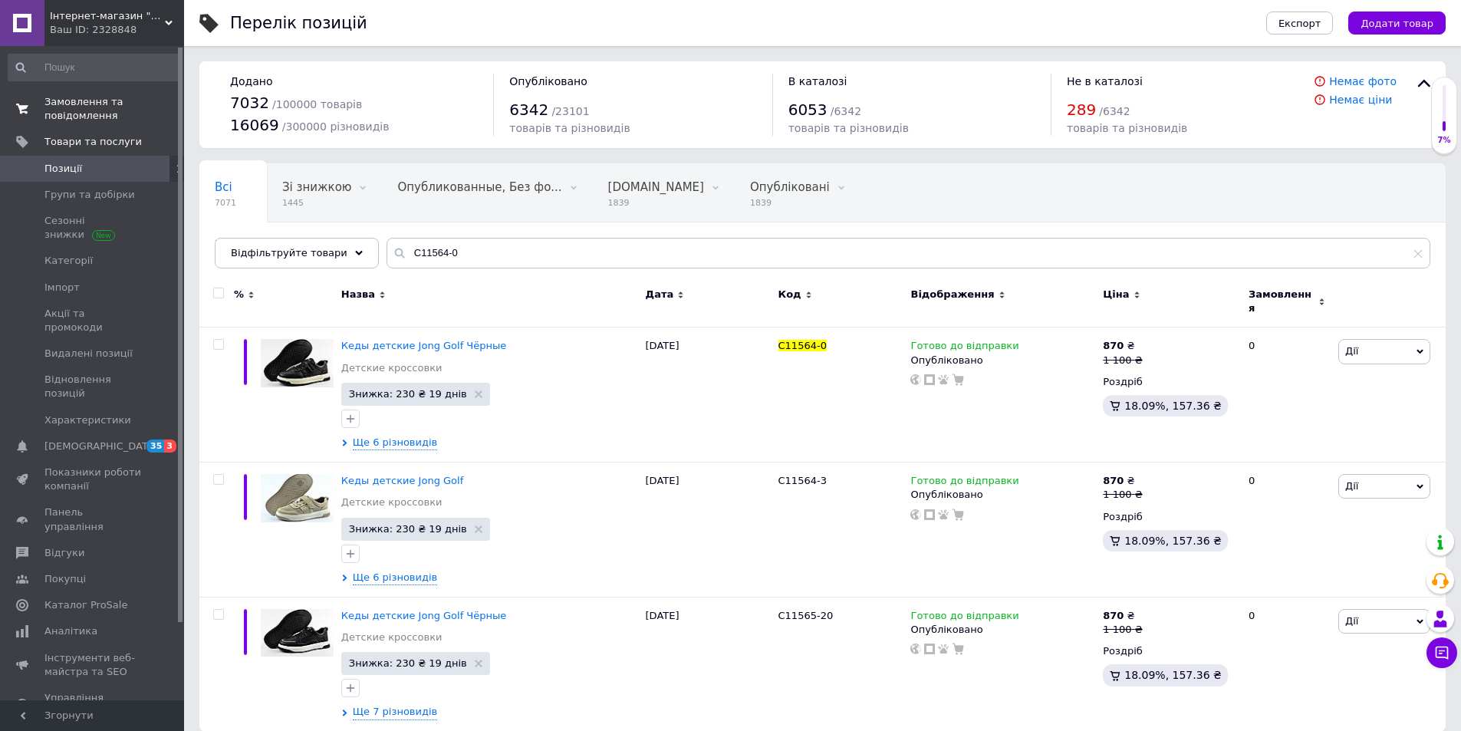
click at [90, 107] on span "Замовлення та повідомлення" at bounding box center [92, 109] width 97 height 28
